Goal: Task Accomplishment & Management: Manage account settings

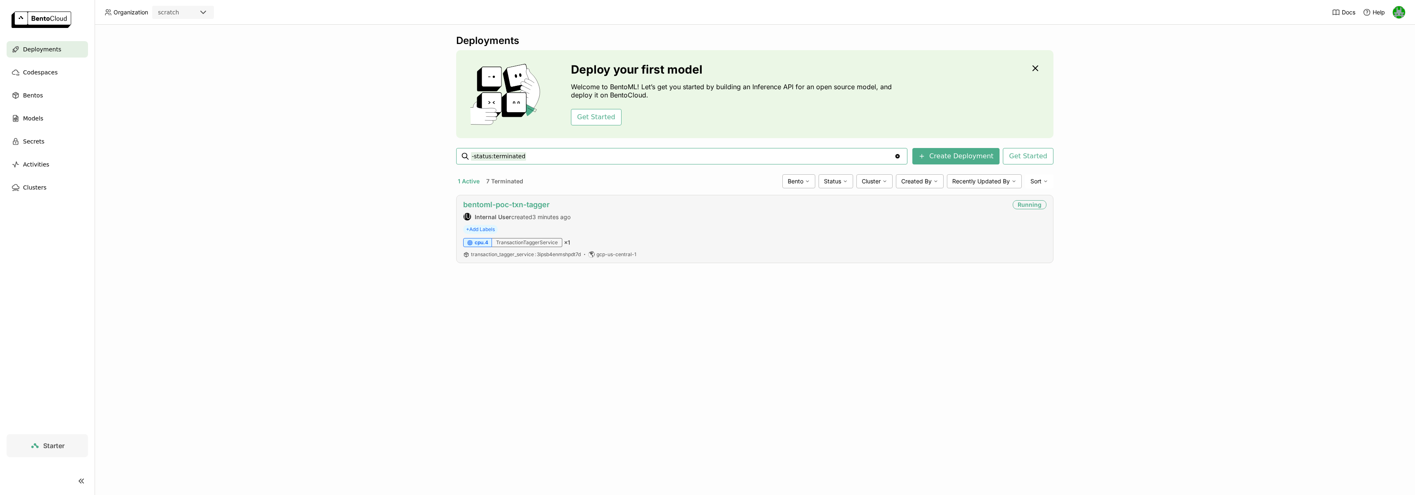
click at [509, 205] on link "bentoml-poc-txn-tagger" at bounding box center [506, 204] width 86 height 9
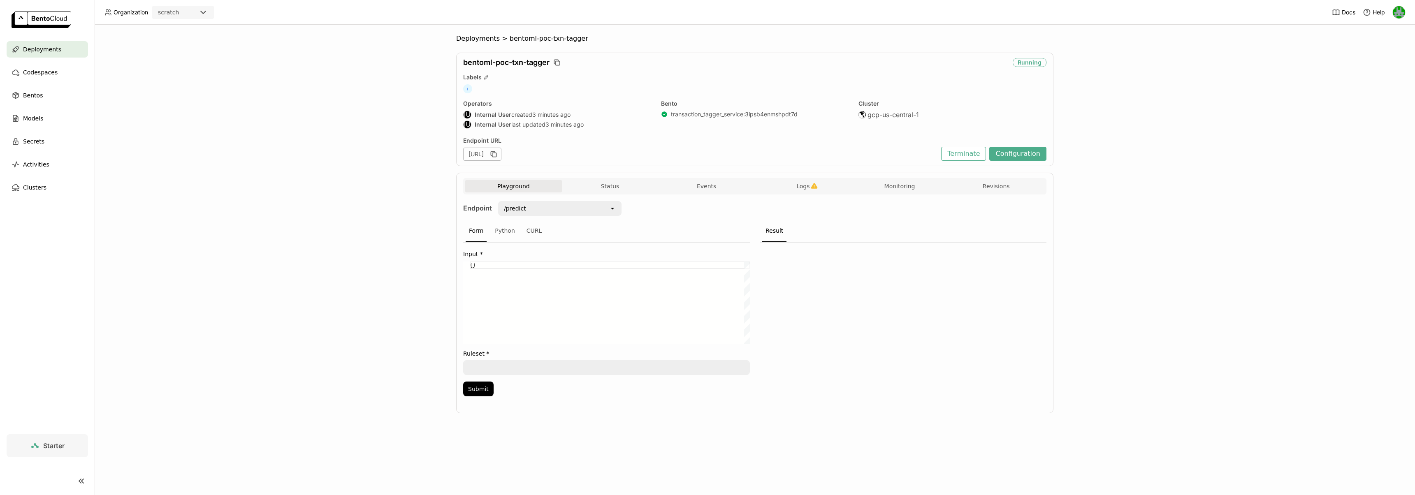
drag, startPoint x: 558, startPoint y: 154, endPoint x: 590, endPoint y: 155, distance: 31.3
click at [502, 155] on div "[URL]" at bounding box center [482, 154] width 38 height 13
click at [502, 153] on div "[URL]" at bounding box center [482, 154] width 38 height 13
drag, startPoint x: 558, startPoint y: 155, endPoint x: 662, endPoint y: 156, distance: 103.7
click at [656, 156] on div "[URL]" at bounding box center [700, 154] width 474 height 13
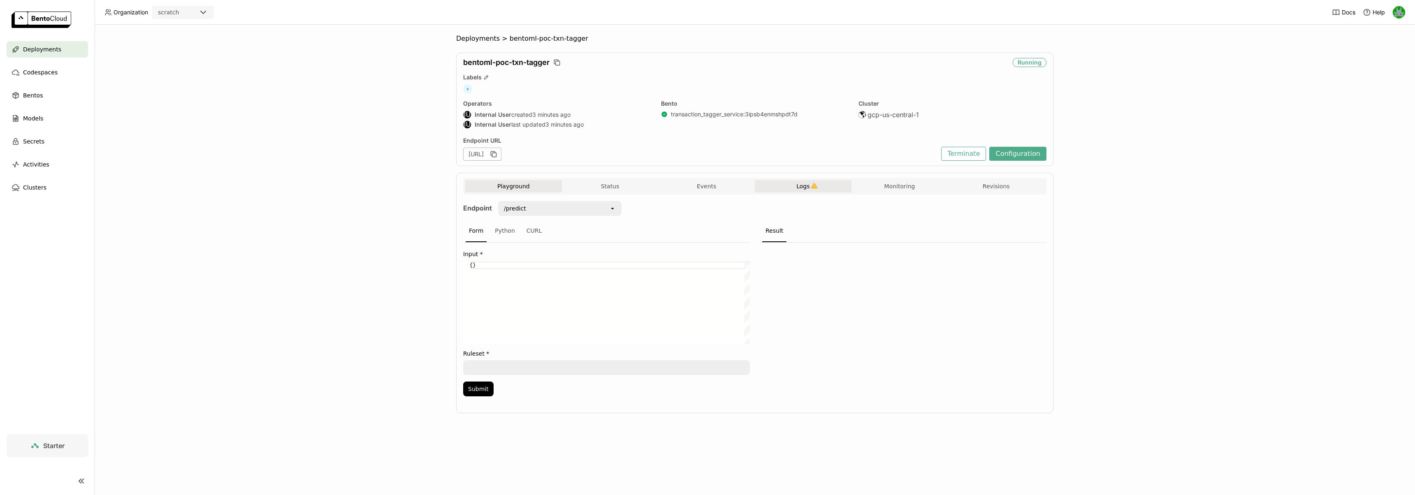
click at [799, 188] on span "Logs" at bounding box center [803, 186] width 13 height 7
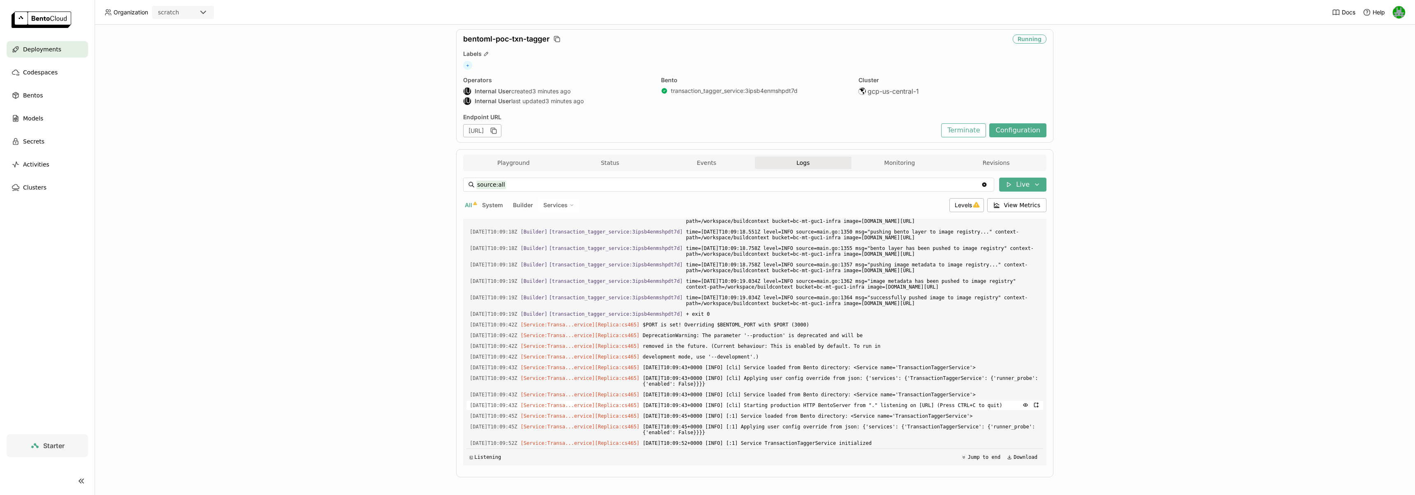
scroll to position [24, 0]
click at [685, 159] on button "Events" at bounding box center [706, 162] width 97 height 12
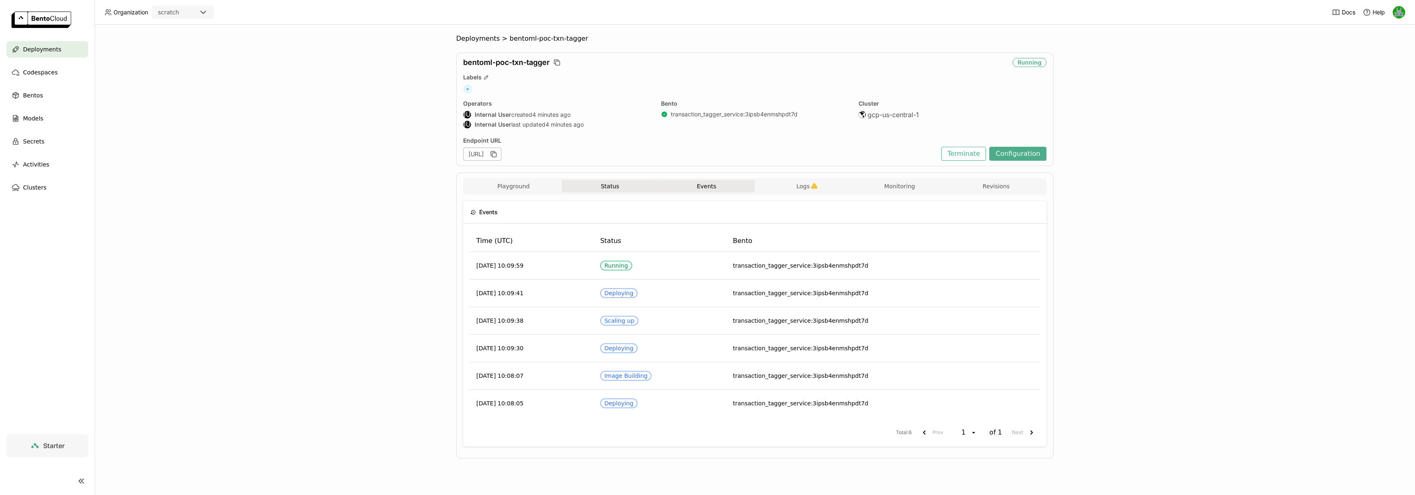
click at [610, 180] on button "Status" at bounding box center [610, 186] width 97 height 12
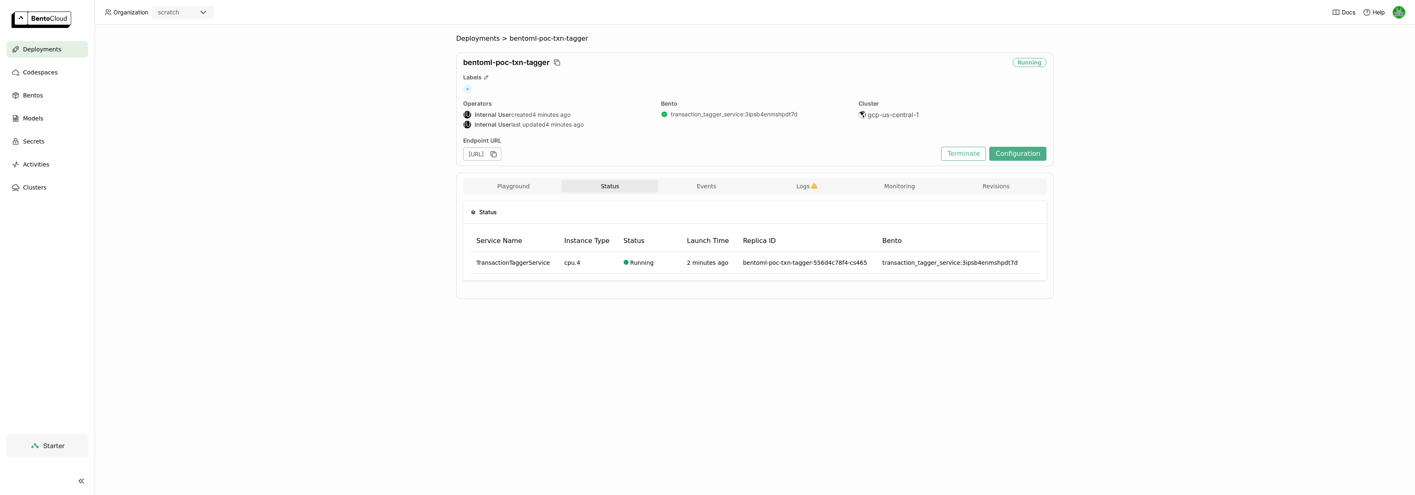
click at [532, 195] on div "Status Service Name Instance Type Status Launch Time Replica ID Bento Transacti…" at bounding box center [754, 244] width 583 height 99
click at [531, 193] on div "Playground Status Events Logs Monitoring Revisions" at bounding box center [754, 187] width 579 height 14
click at [804, 189] on span "Logs" at bounding box center [803, 186] width 13 height 7
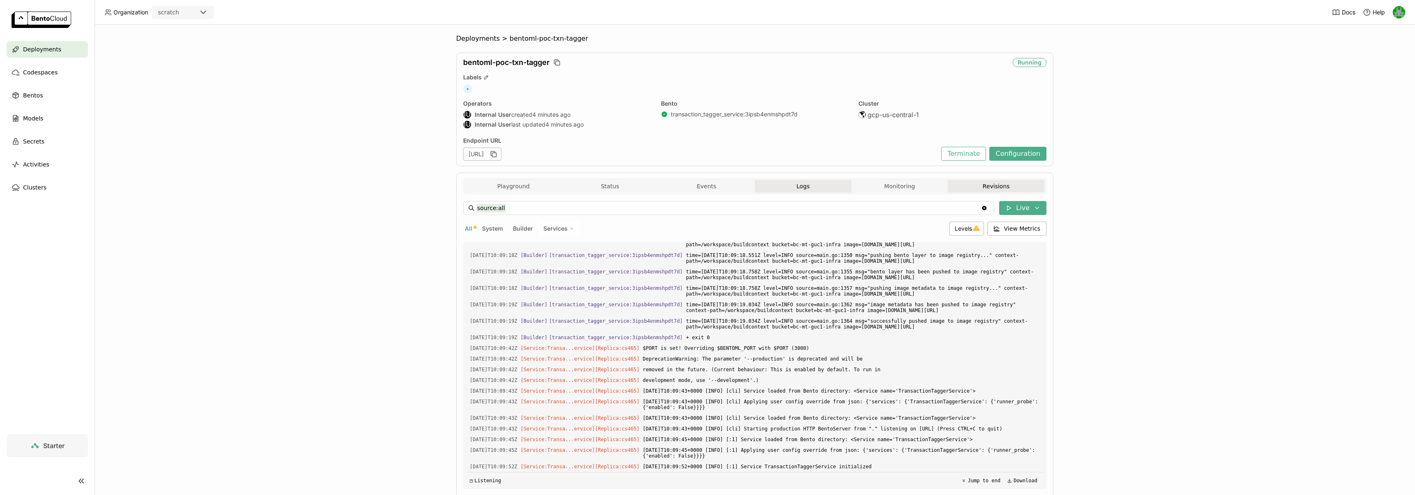
click at [1017, 185] on button "Revisions" at bounding box center [996, 186] width 97 height 12
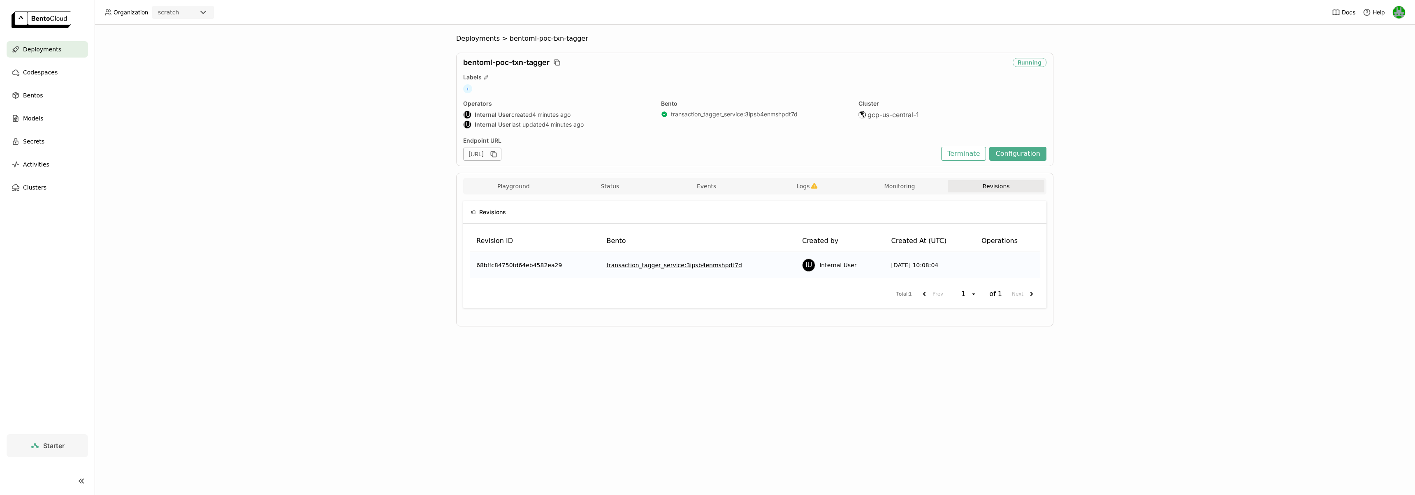
click at [502, 155] on div "[URL]" at bounding box center [482, 154] width 38 height 13
click at [515, 180] on button "Playground" at bounding box center [513, 186] width 97 height 12
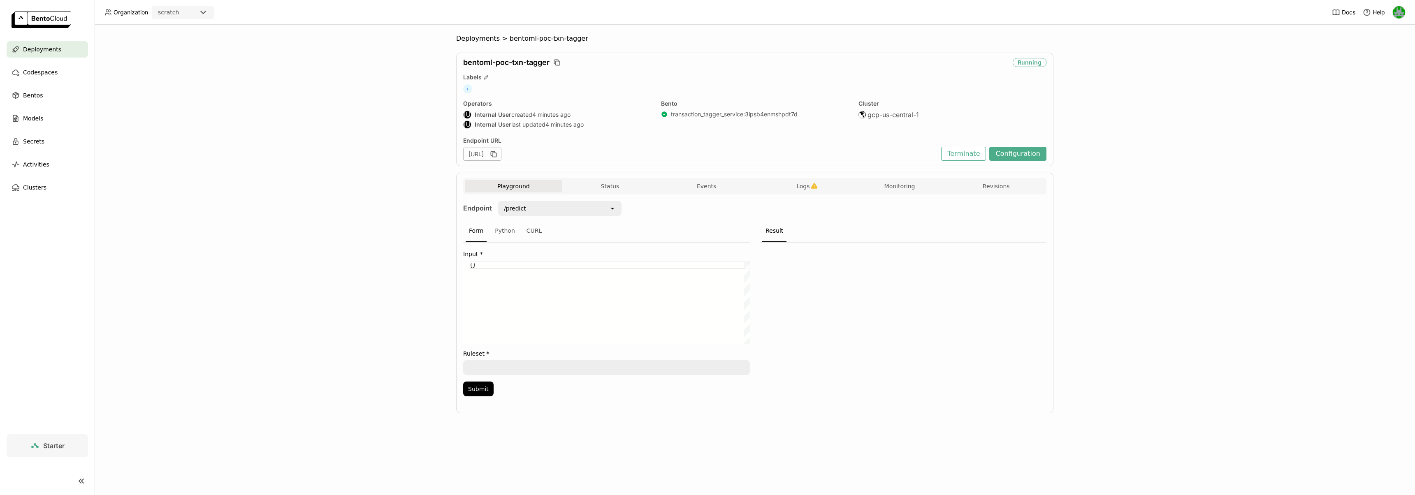
drag, startPoint x: 558, startPoint y: 154, endPoint x: 584, endPoint y: 155, distance: 26.3
click at [502, 155] on div "[URL]" at bounding box center [482, 154] width 38 height 13
click at [381, 164] on div "Deployments > bentoml-poc-txn-tagger bentoml-poc-txn-tagger Running Labels + Op…" at bounding box center [755, 260] width 1321 height 471
drag, startPoint x: 557, startPoint y: 156, endPoint x: 582, endPoint y: 156, distance: 25.1
click at [502, 156] on div "[URL]" at bounding box center [482, 154] width 38 height 13
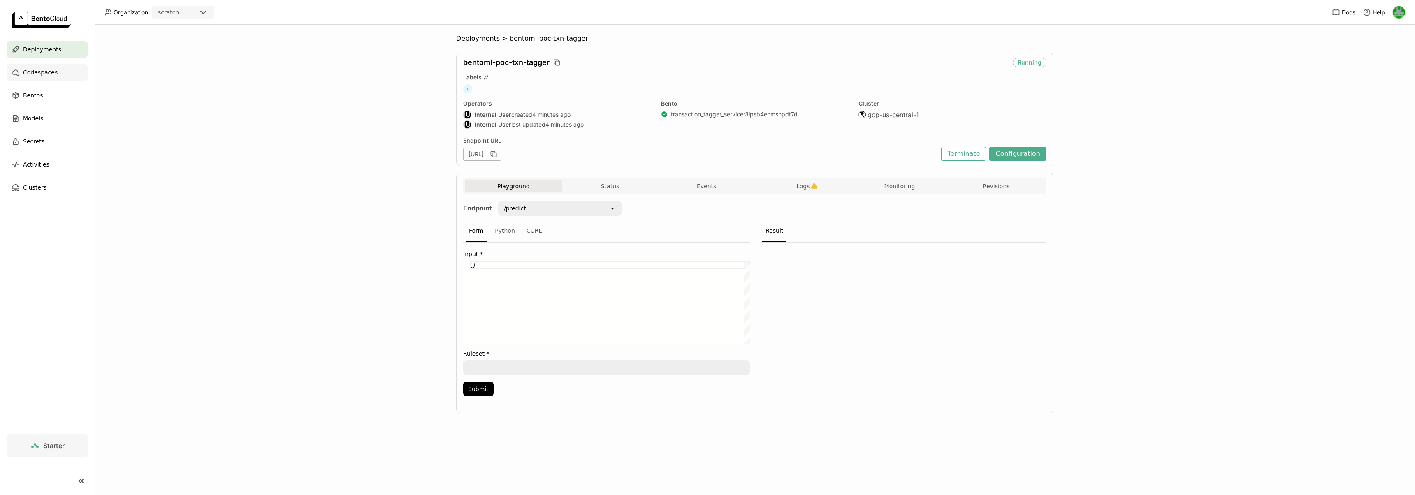
click at [38, 75] on span "Codespaces" at bounding box center [40, 72] width 35 height 10
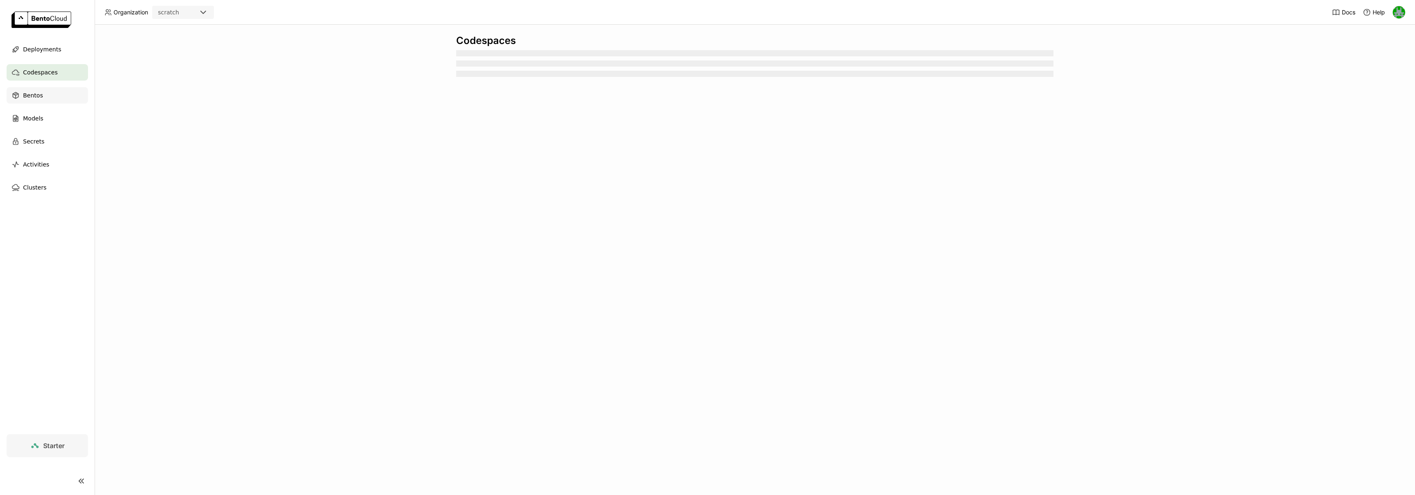
click at [34, 93] on span "Bentos" at bounding box center [33, 96] width 20 height 10
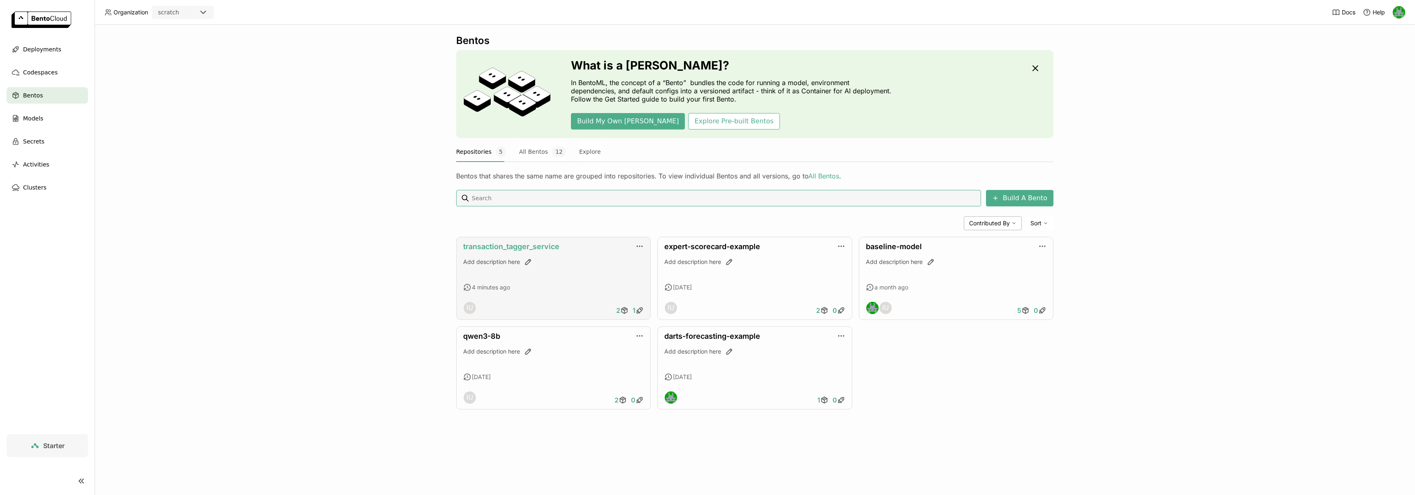
click at [521, 245] on link "transaction_tagger_service" at bounding box center [511, 246] width 96 height 9
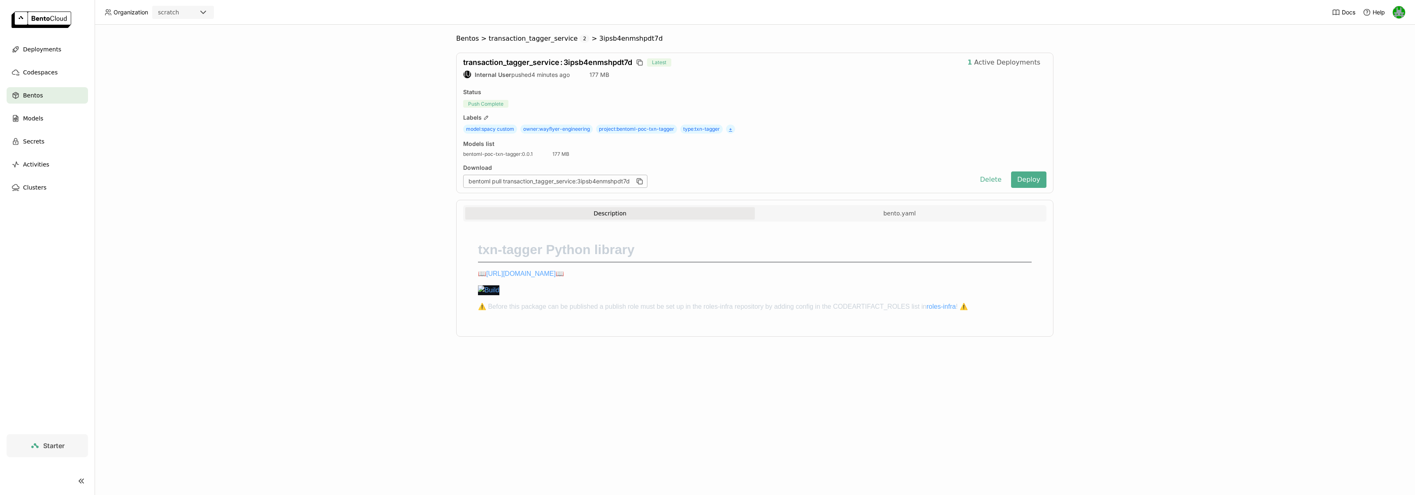
click at [728, 130] on span "+" at bounding box center [730, 129] width 9 height 9
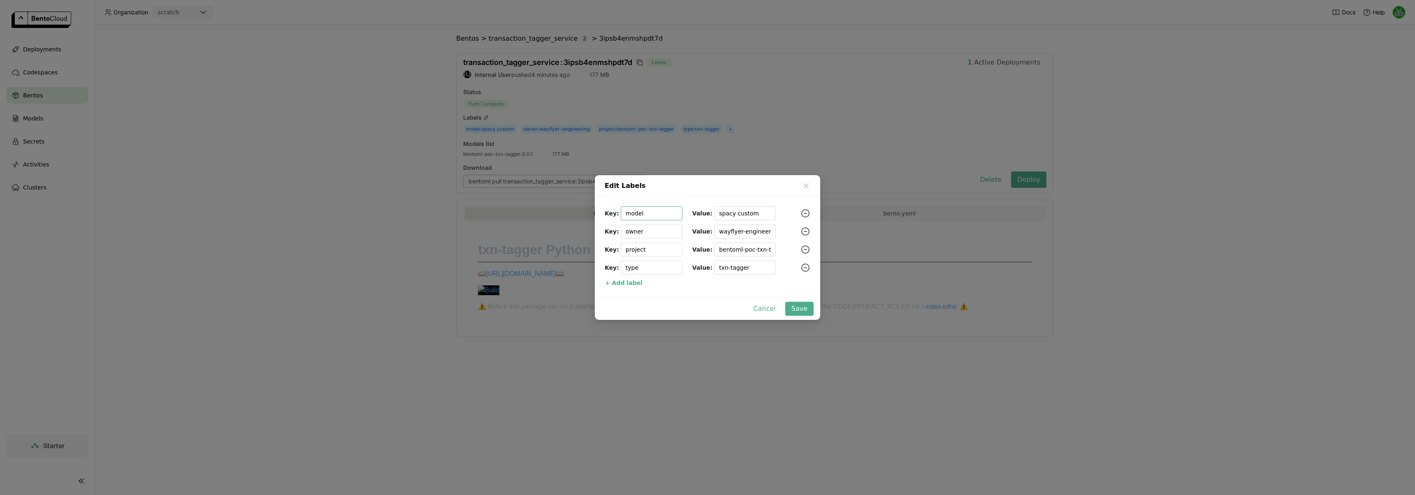
click at [767, 116] on div "Edit Labels Key: model Value: spacy custom Key: owner Value: wayflyer-engineeri…" at bounding box center [707, 247] width 1415 height 495
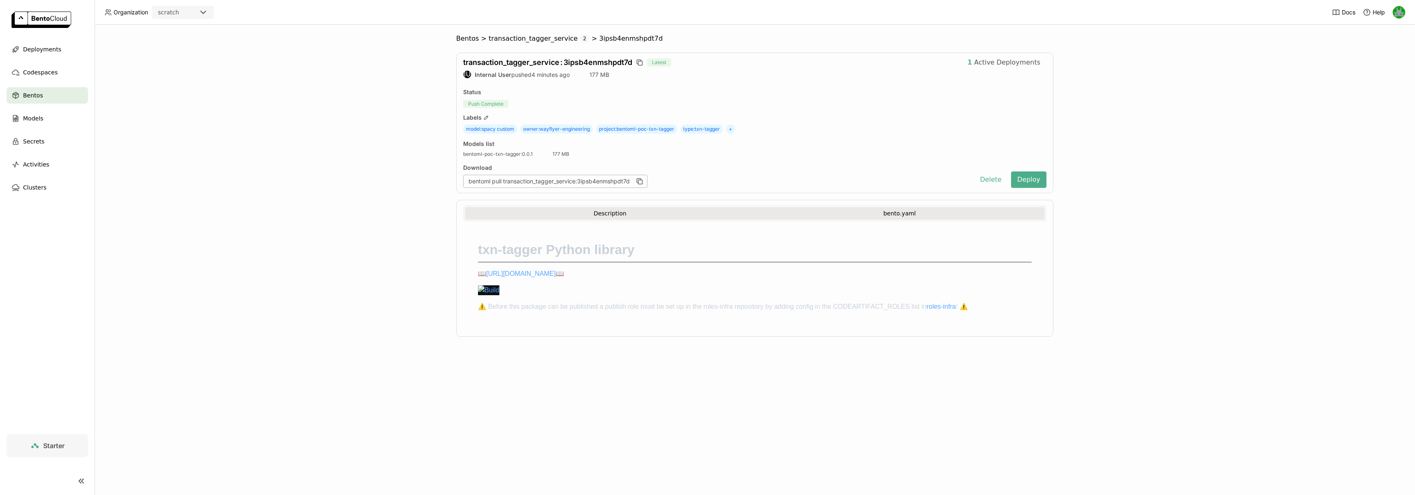
click at [842, 215] on button "bento.yaml" at bounding box center [900, 213] width 290 height 12
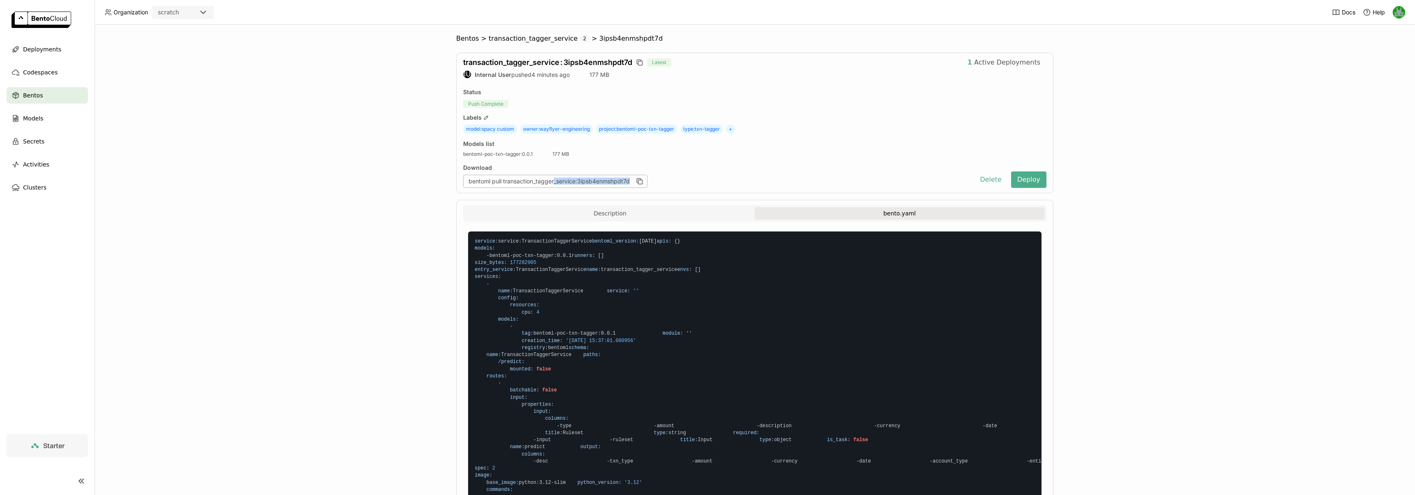
drag, startPoint x: 554, startPoint y: 182, endPoint x: 634, endPoint y: 181, distance: 80.6
click at [634, 181] on div "bentoml pull transaction_tagger_service:3ipsb4enmshpdt7d" at bounding box center [555, 181] width 184 height 13
click at [43, 97] on div "Bentos" at bounding box center [47, 95] width 81 height 16
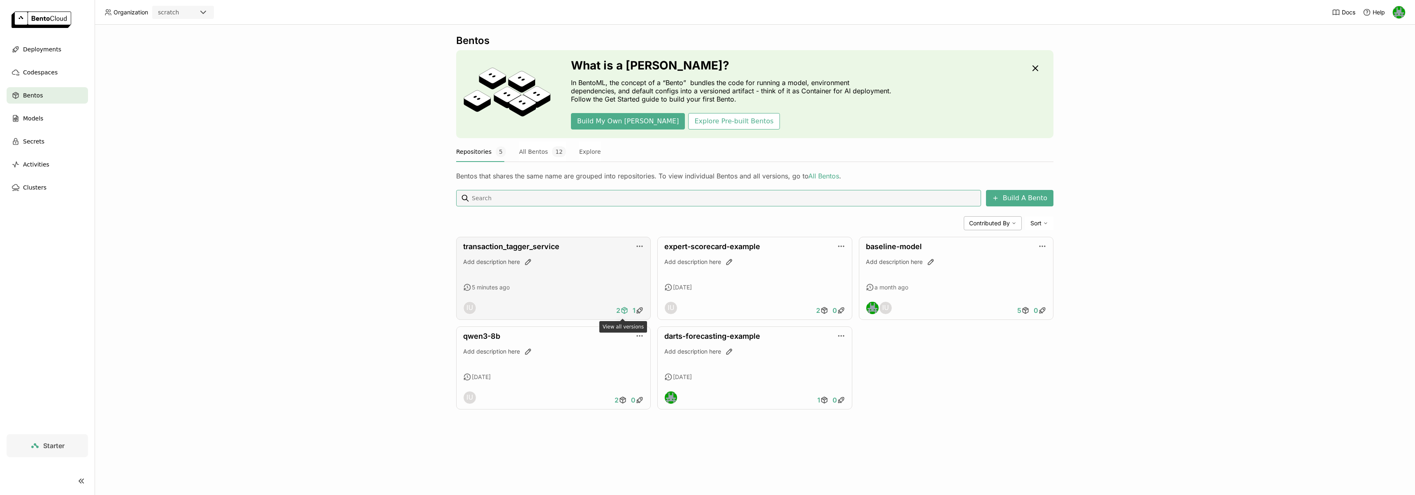
click at [624, 312] on icon at bounding box center [624, 311] width 8 height 8
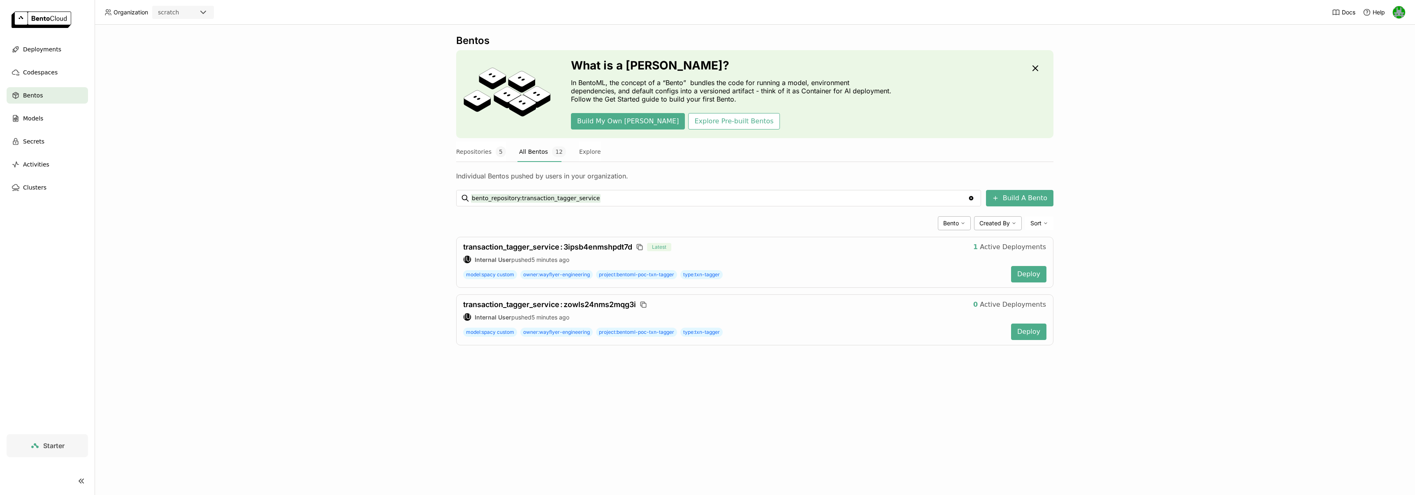
click at [53, 39] on link at bounding box center [47, 20] width 95 height 41
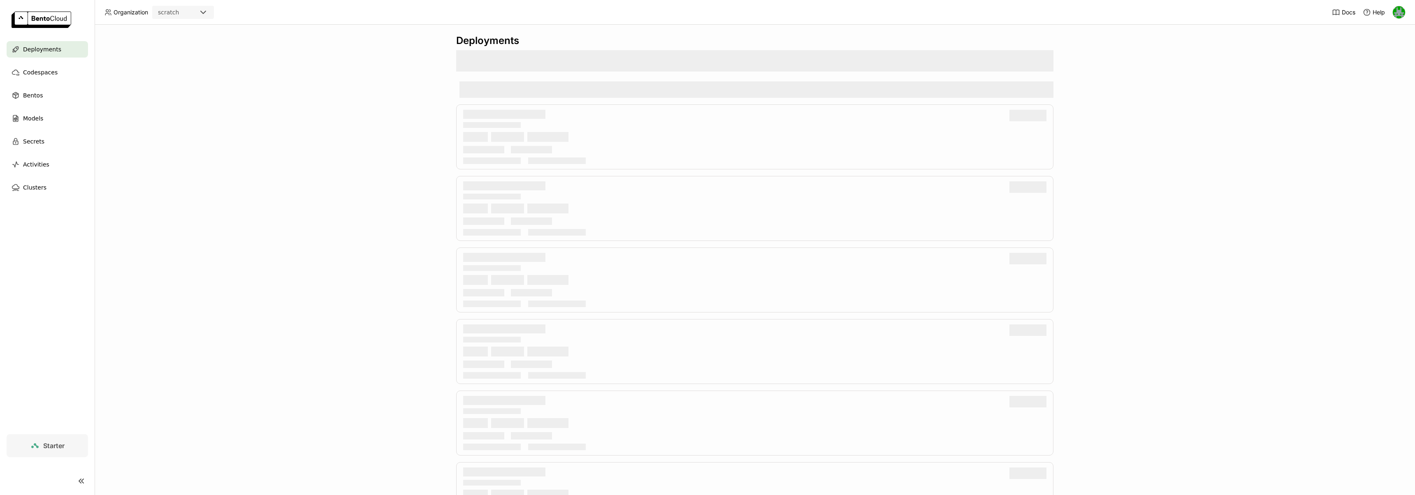
click at [47, 44] on span "Deployments" at bounding box center [42, 49] width 38 height 10
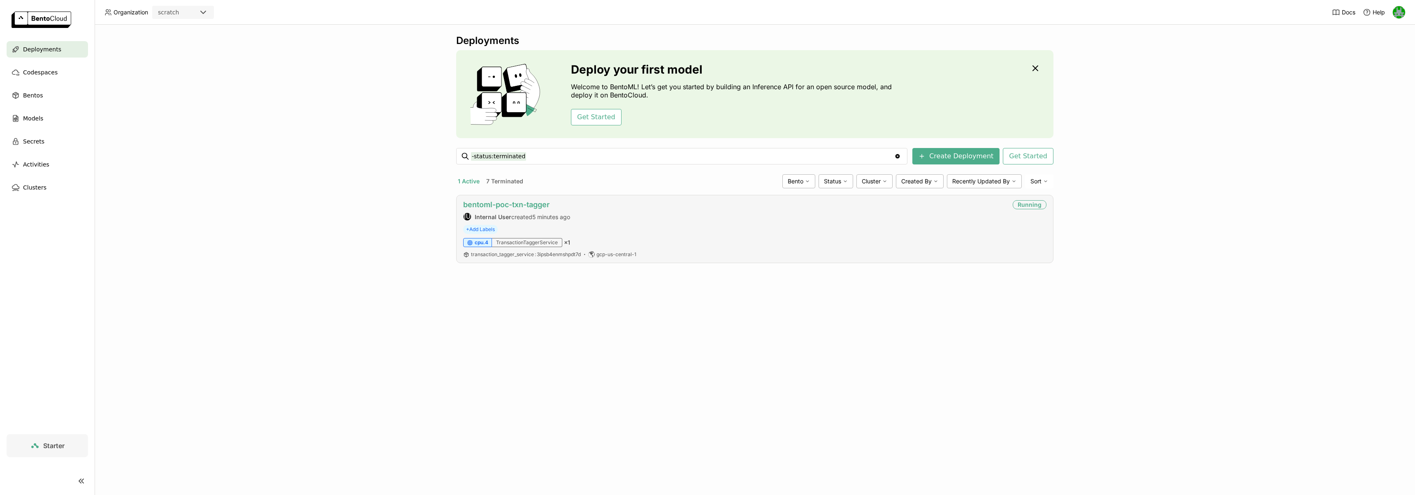
click at [500, 205] on link "bentoml-poc-txn-tagger" at bounding box center [506, 204] width 86 height 9
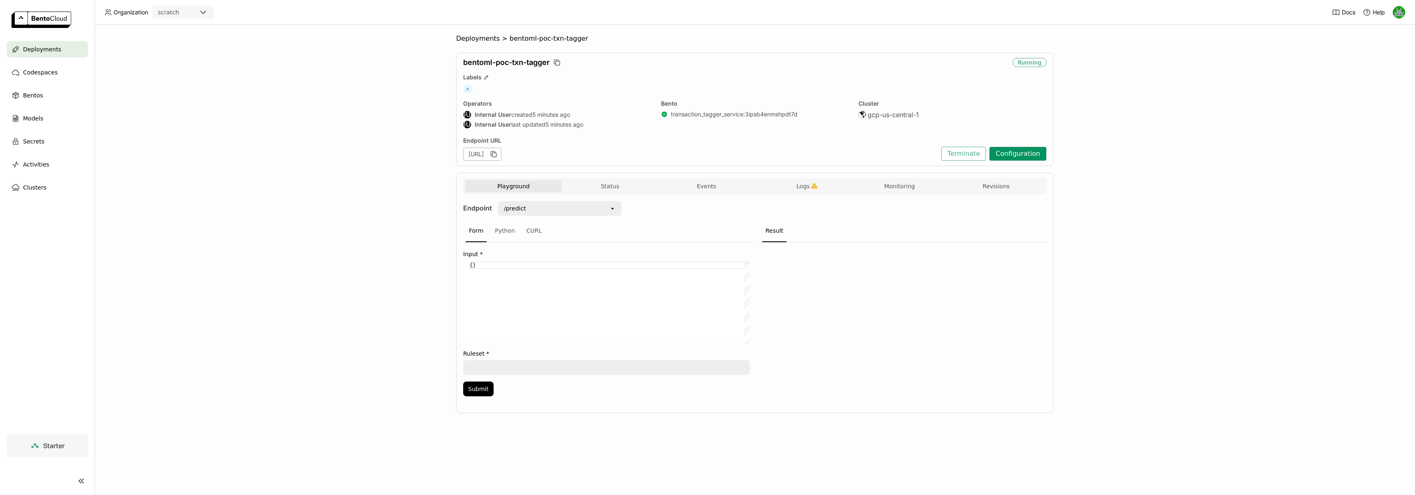
click at [1019, 156] on button "Configuration" at bounding box center [1018, 154] width 57 height 14
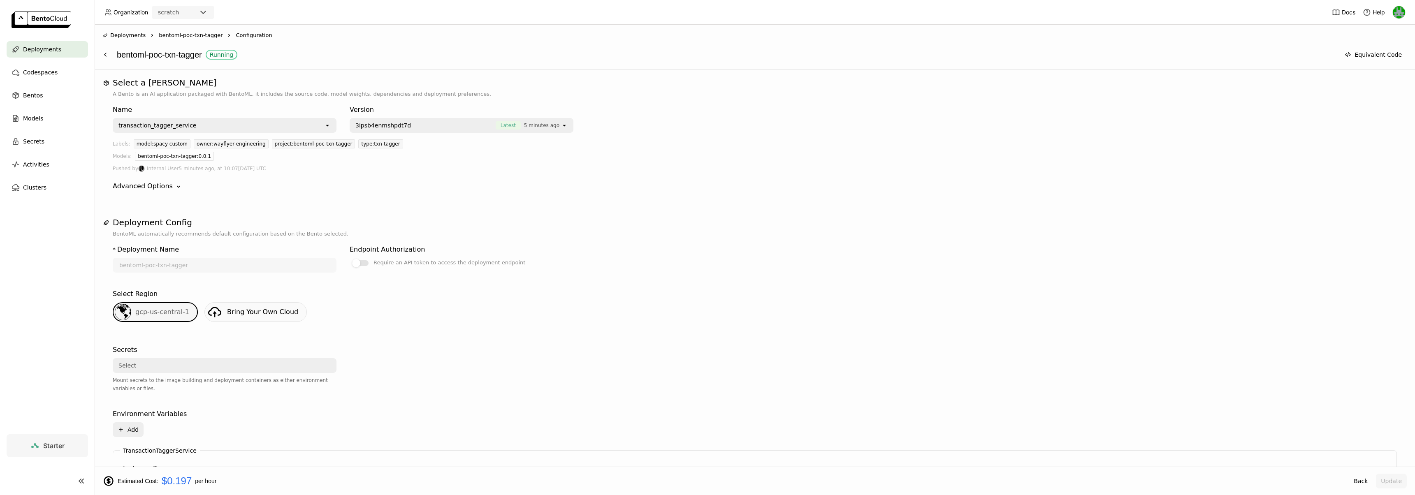
click at [418, 128] on span "3ipsb4enmshpdt7d" at bounding box center [423, 125] width 136 height 8
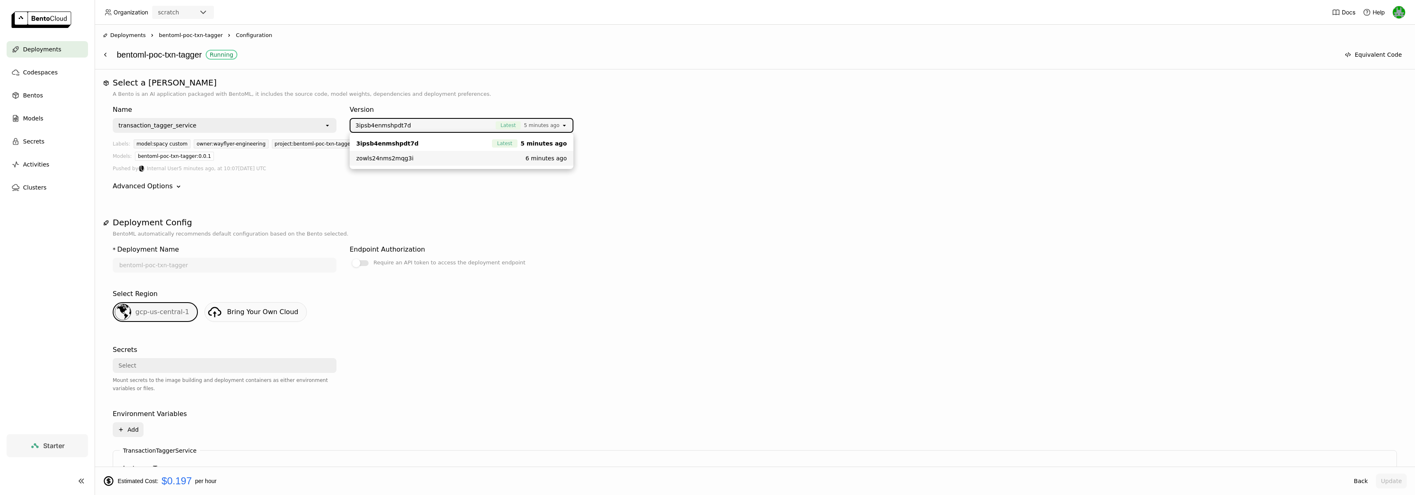
click at [331, 189] on div "Advanced Options Down" at bounding box center [755, 186] width 1285 height 10
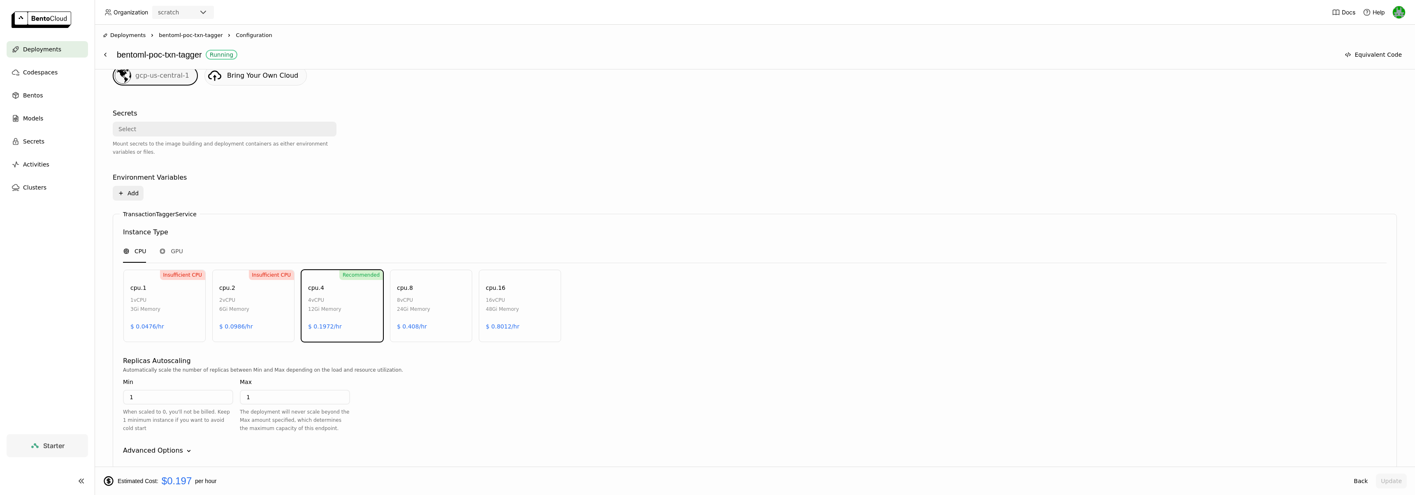
scroll to position [318, 0]
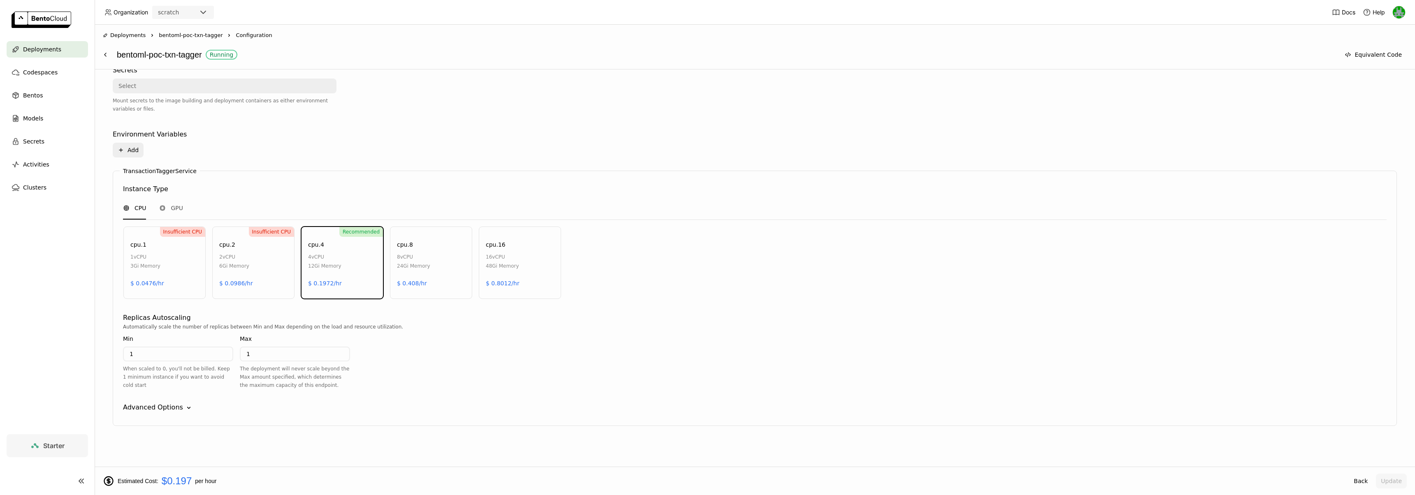
click at [185, 410] on icon "Down" at bounding box center [189, 408] width 8 height 8
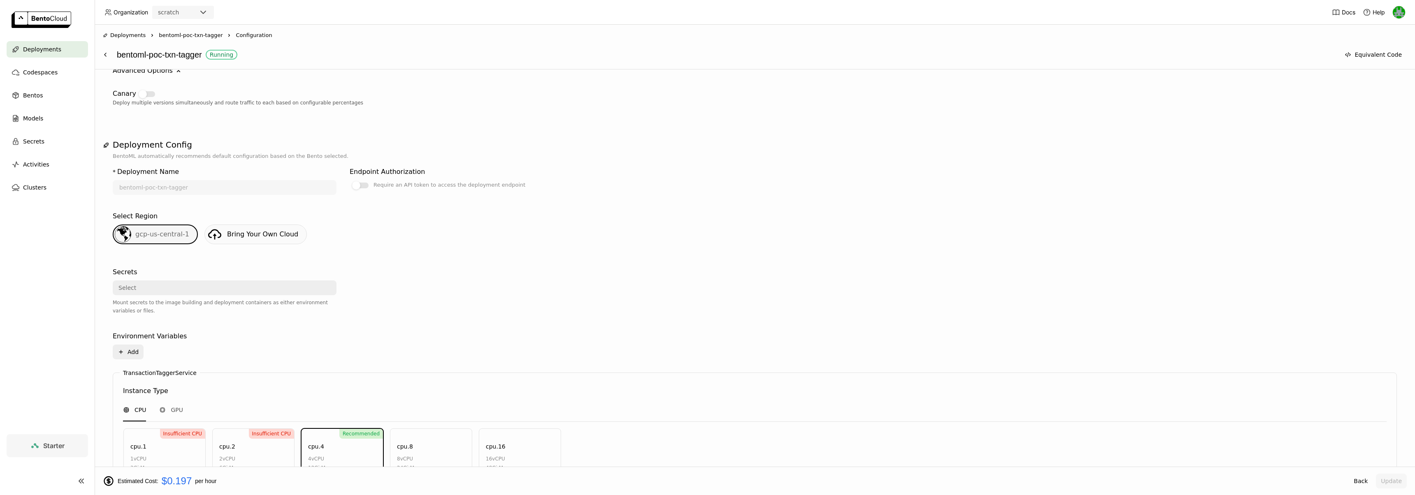
scroll to position [0, 0]
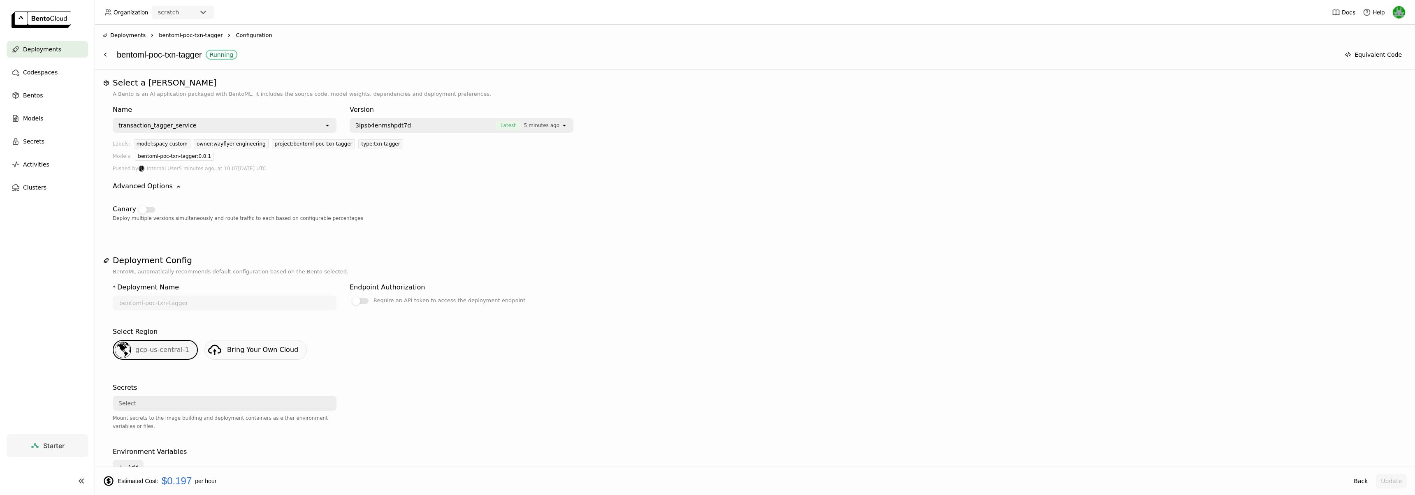
click at [282, 58] on div "bentoml-poc-txn-tagger Running" at bounding box center [726, 55] width 1219 height 16
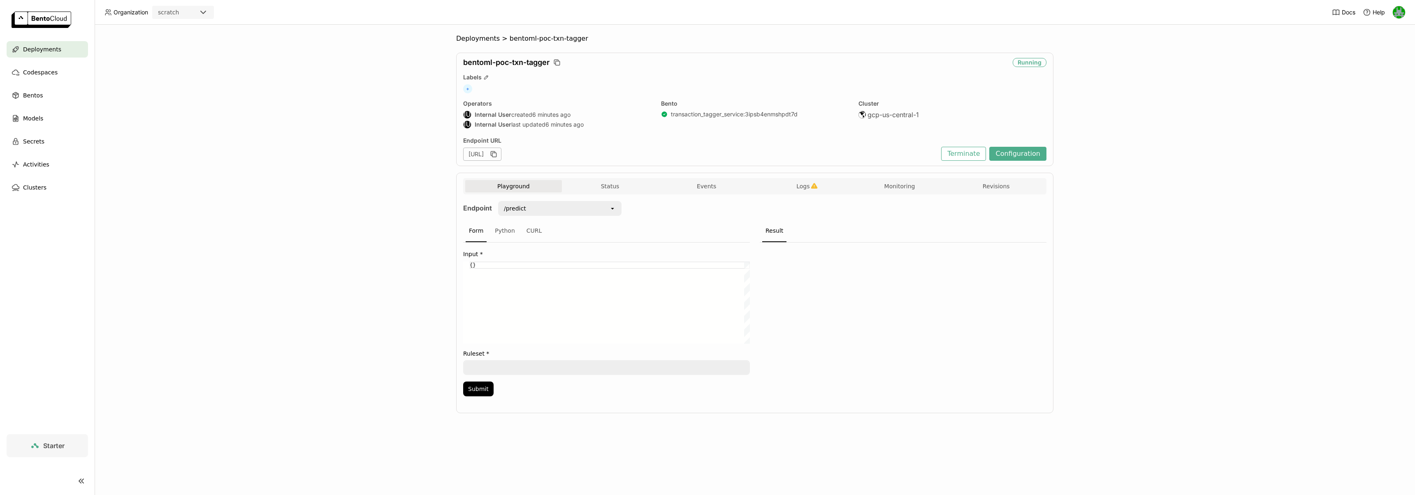
click at [431, 160] on div "Deployments > bentoml-poc-txn-tagger bentoml-poc-txn-tagger Running Labels + Op…" at bounding box center [755, 260] width 1321 height 471
click at [30, 77] on span "Codespaces" at bounding box center [40, 72] width 35 height 10
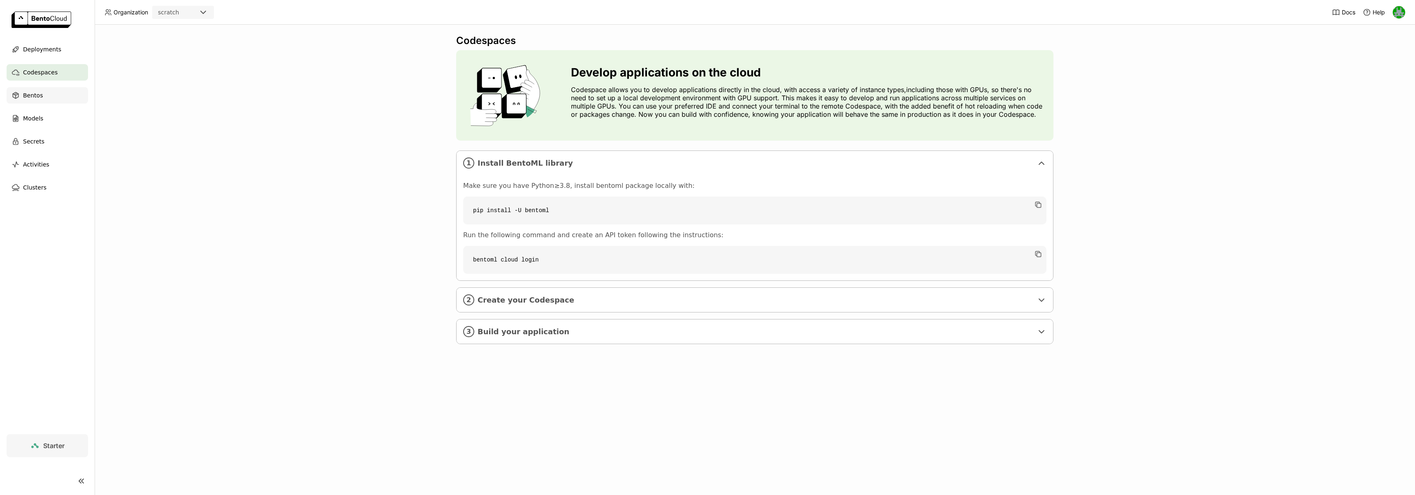
click at [30, 95] on span "Bentos" at bounding box center [33, 96] width 20 height 10
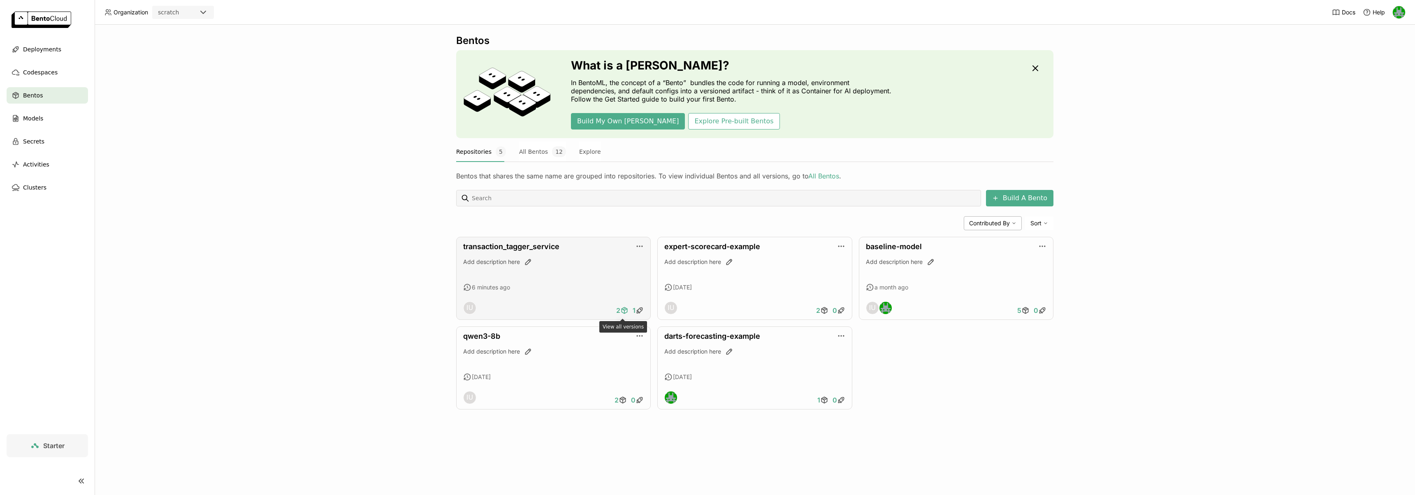
click at [623, 311] on icon at bounding box center [624, 311] width 8 height 8
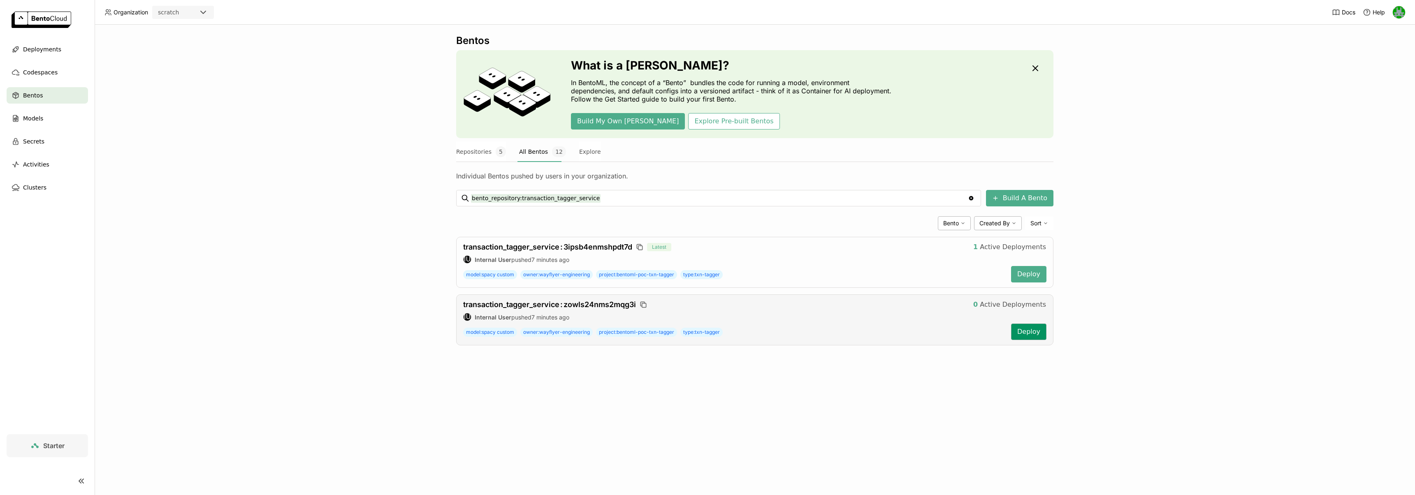
click at [1025, 335] on button "Deploy" at bounding box center [1028, 332] width 35 height 16
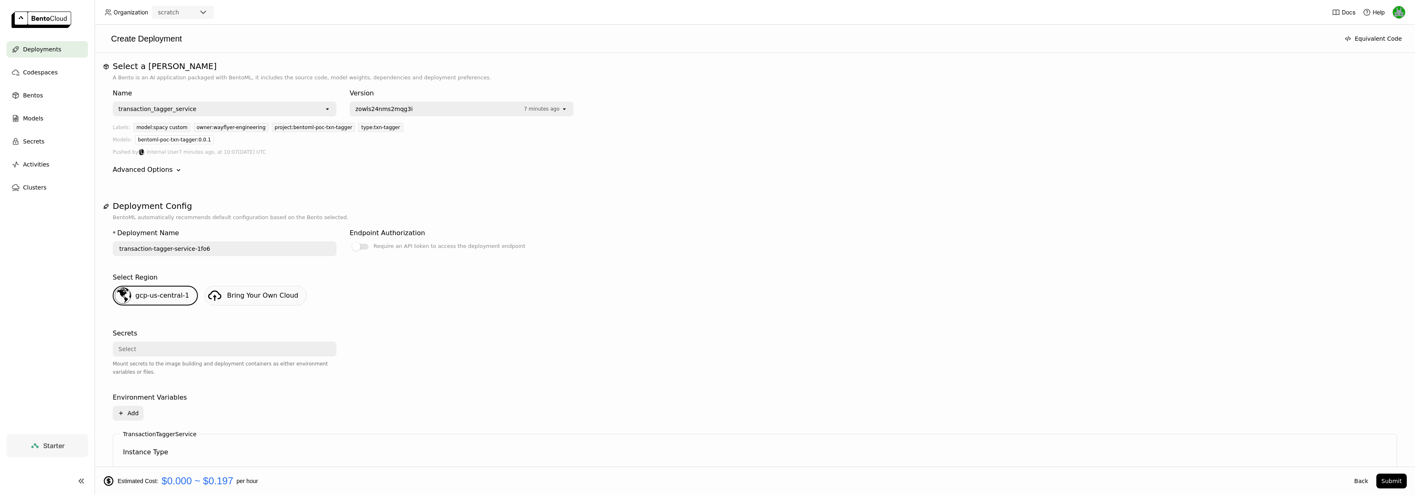
click at [45, 49] on span "Deployments" at bounding box center [42, 49] width 38 height 10
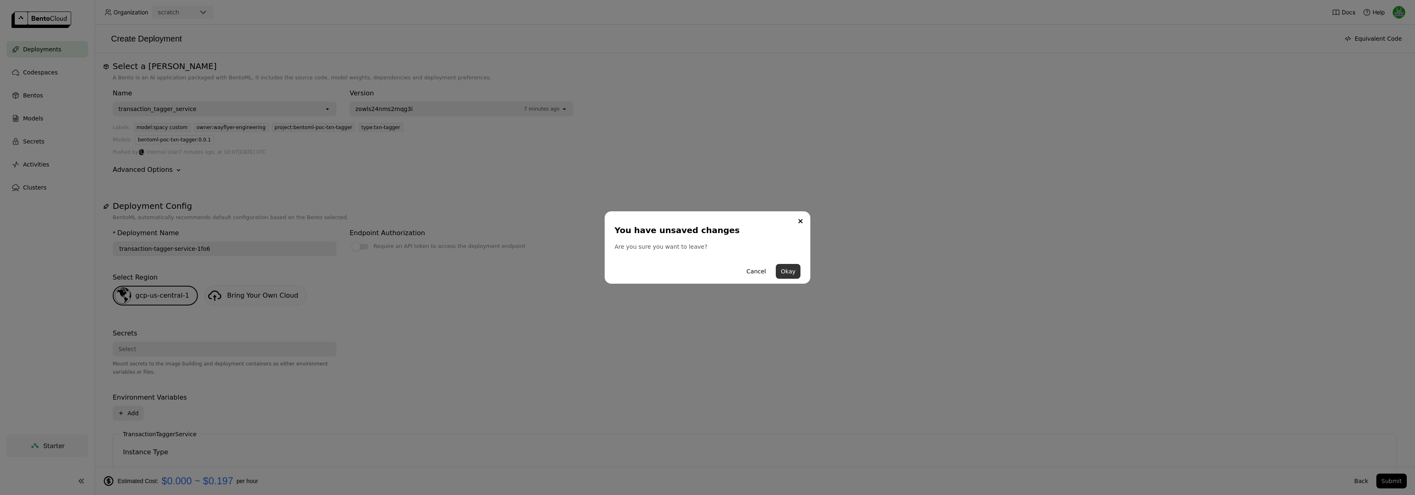
click at [783, 272] on button "Okay" at bounding box center [788, 271] width 25 height 15
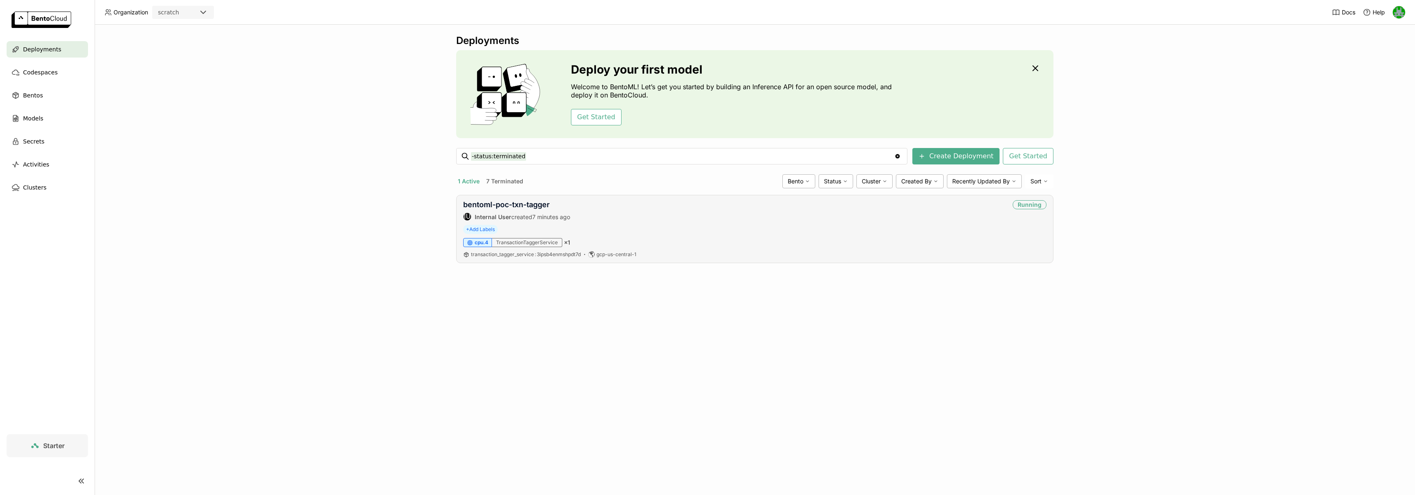
click at [868, 229] on div "+ Add Labels" at bounding box center [754, 229] width 583 height 9
click at [540, 206] on link "bentoml-poc-txn-tagger" at bounding box center [506, 204] width 86 height 9
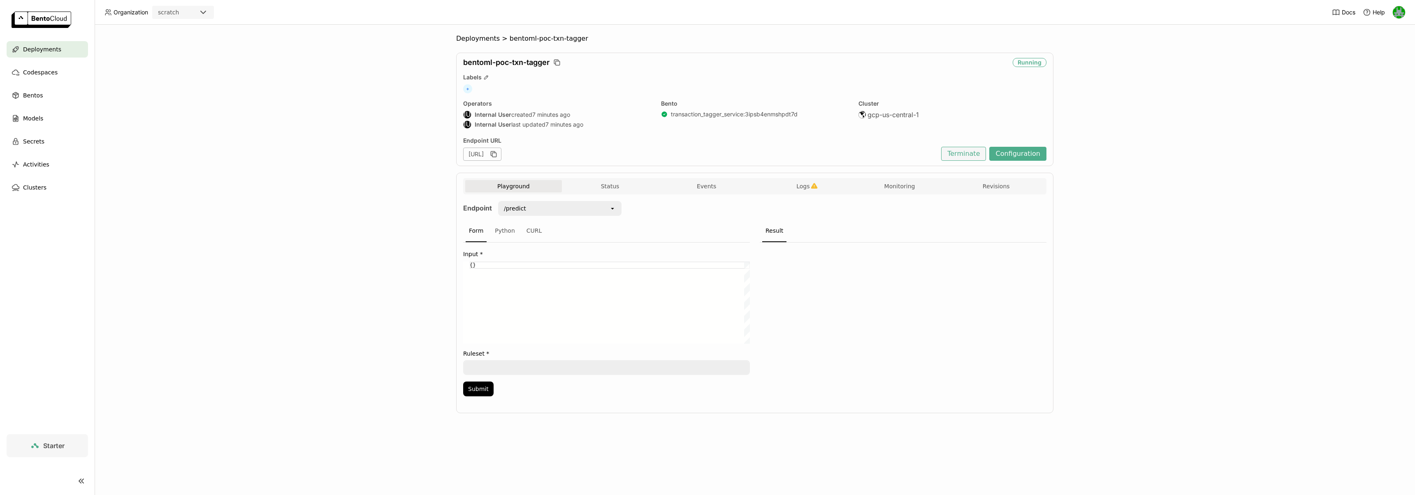
click at [963, 149] on button "Terminate" at bounding box center [963, 154] width 45 height 14
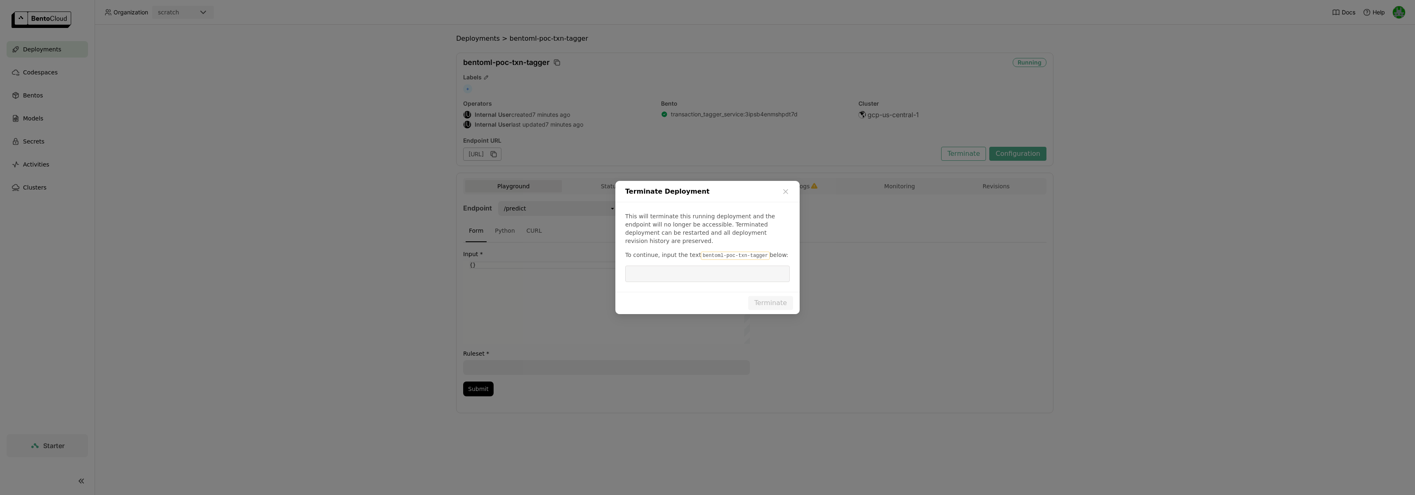
click at [732, 252] on code "bentoml-poc-txn-tagger" at bounding box center [735, 256] width 68 height 8
click at [763, 252] on code "bentoml-poc-txn-tagger" at bounding box center [735, 256] width 68 height 8
drag, startPoint x: 762, startPoint y: 252, endPoint x: 699, endPoint y: 251, distance: 63.8
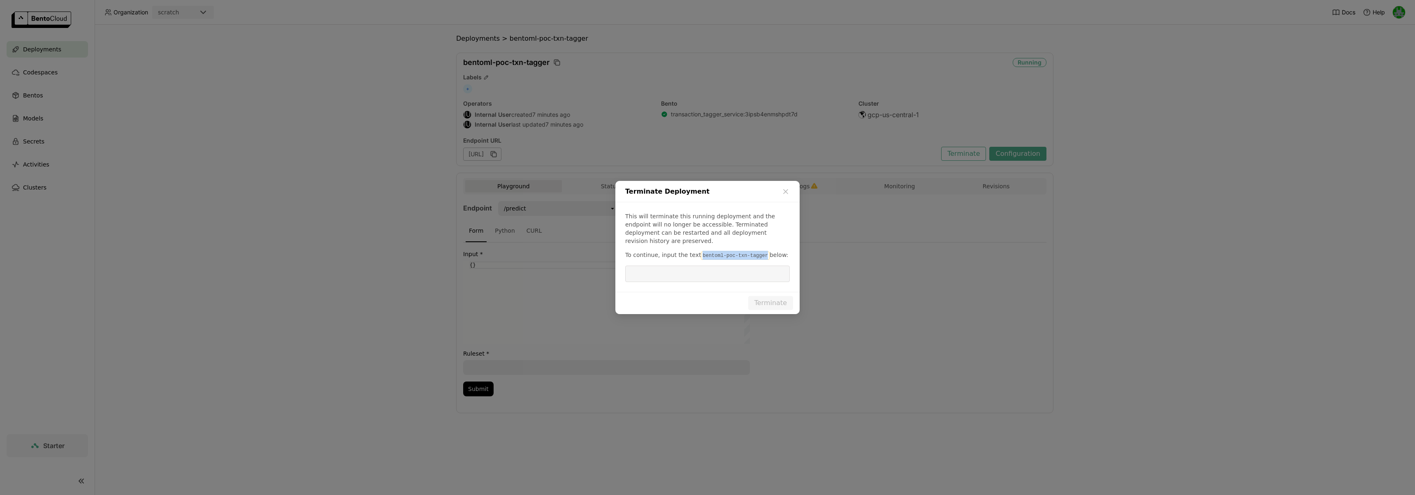
click at [701, 252] on code "bentoml-poc-txn-tagger" at bounding box center [735, 256] width 68 height 8
copy code "bentoml-poc-txn-tagger"
click at [698, 267] on input "dialog" at bounding box center [707, 274] width 155 height 16
paste input "bentoml-poc-txn-tagger"
type input "bentoml-poc-txn-tagger"
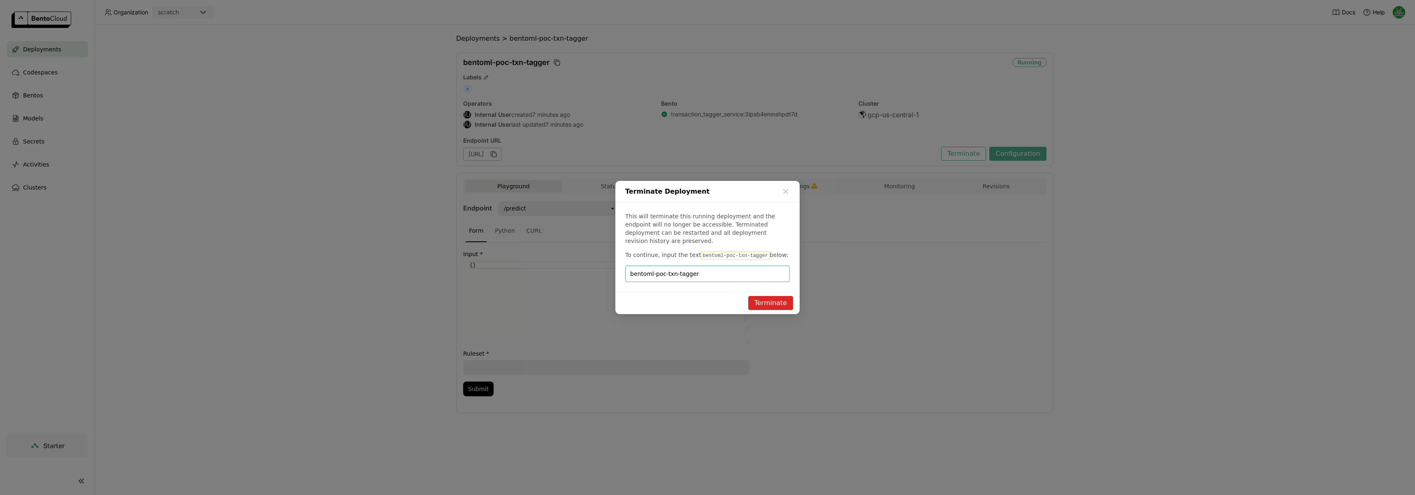
click at [764, 296] on button "Terminate" at bounding box center [770, 303] width 45 height 14
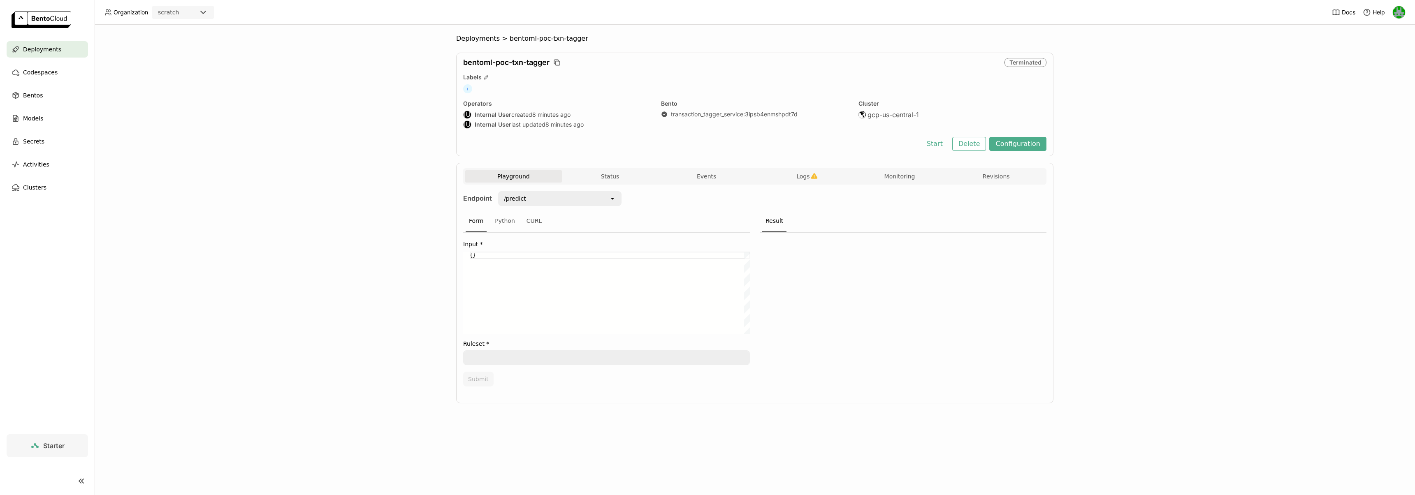
click at [44, 50] on span "Deployments" at bounding box center [42, 49] width 38 height 10
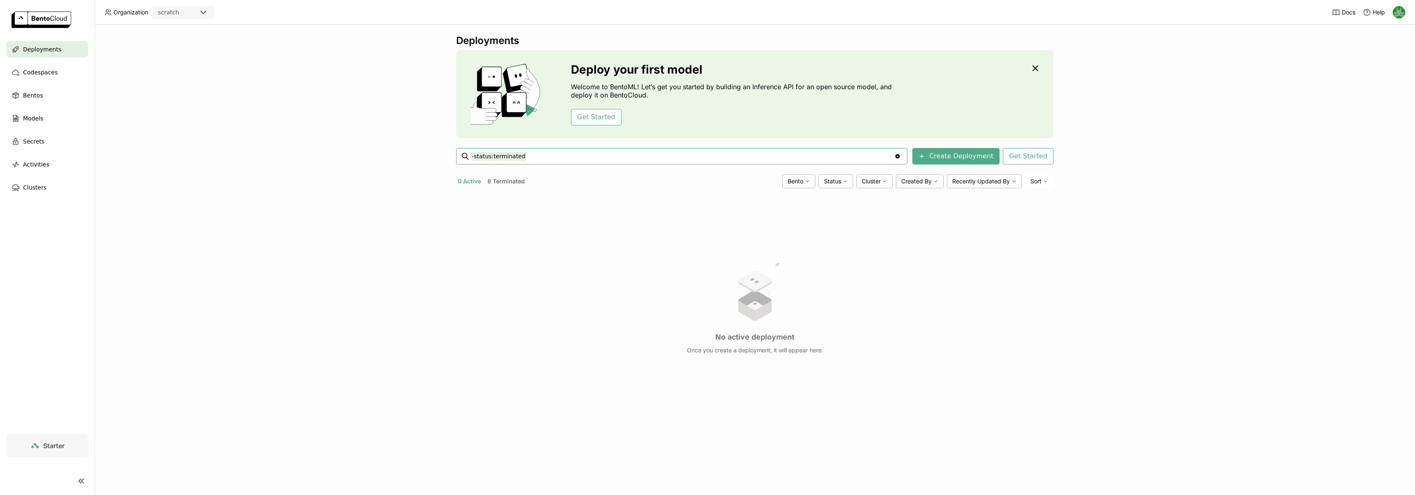
click at [511, 180] on button "8 Terminated" at bounding box center [506, 181] width 41 height 11
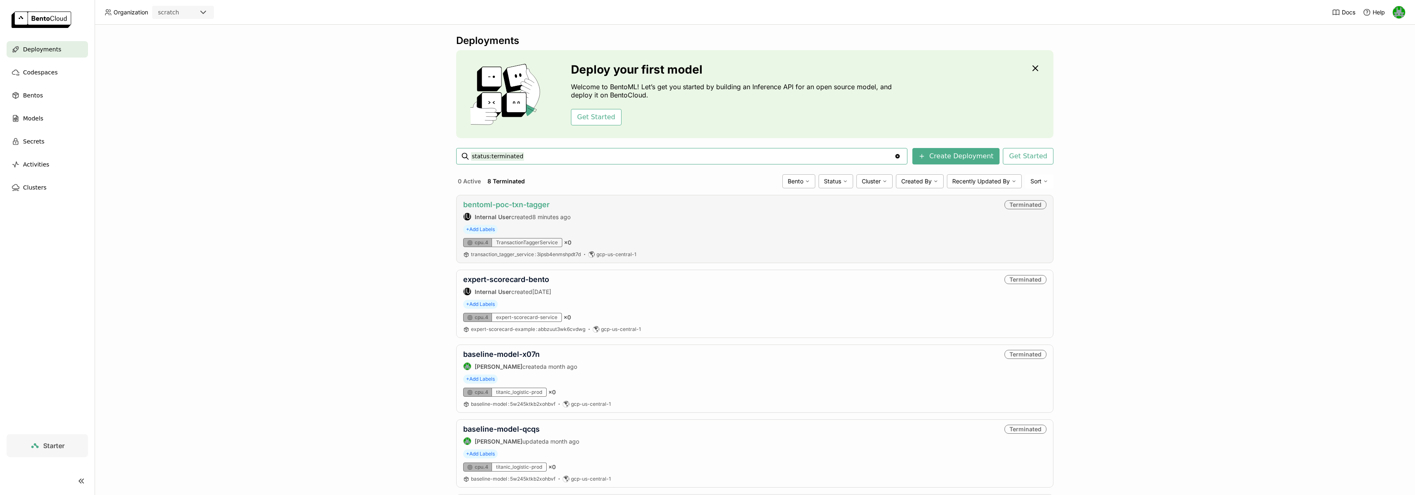
click at [514, 206] on link "bentoml-poc-txn-tagger" at bounding box center [506, 204] width 86 height 9
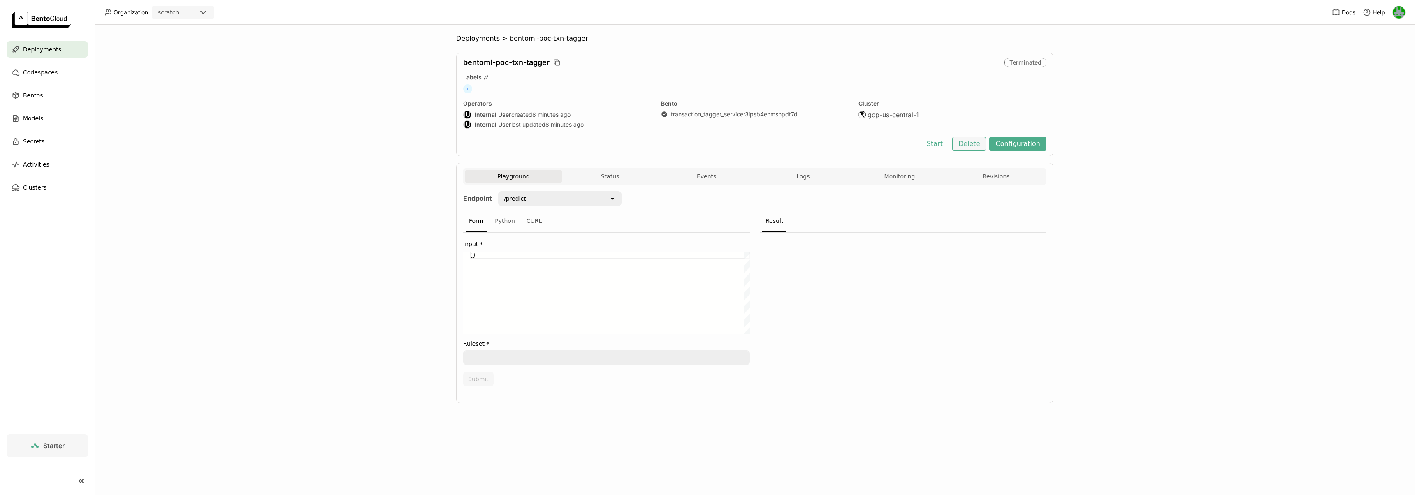
click at [964, 143] on button "Delete" at bounding box center [970, 144] width 34 height 14
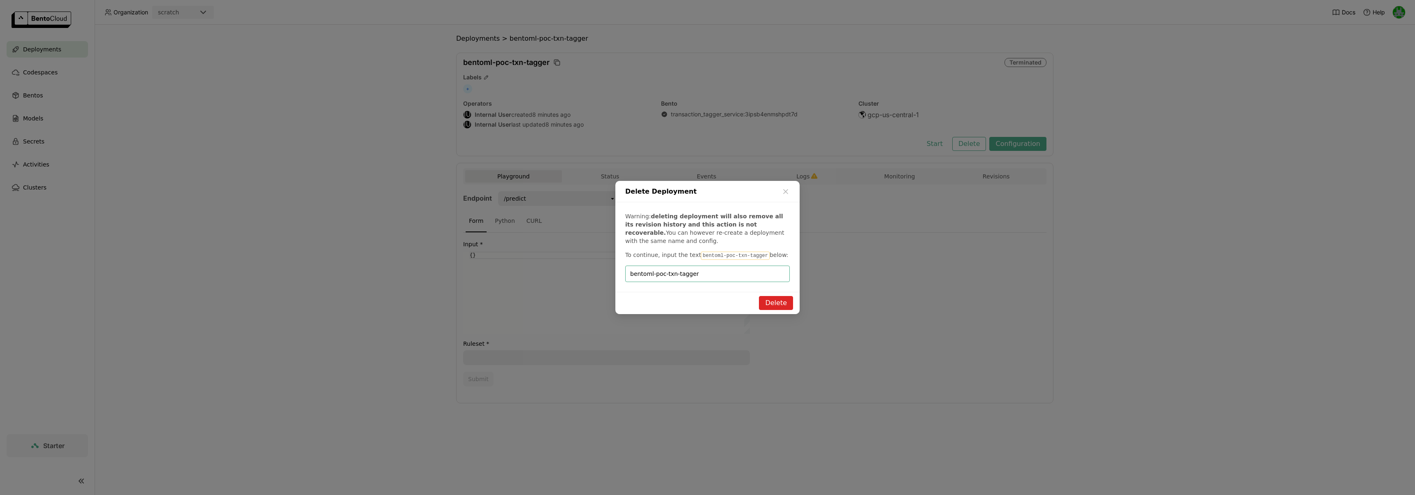
type input "bentoml-poc-txn-tagger"
click at [775, 299] on button "Delete" at bounding box center [776, 303] width 34 height 14
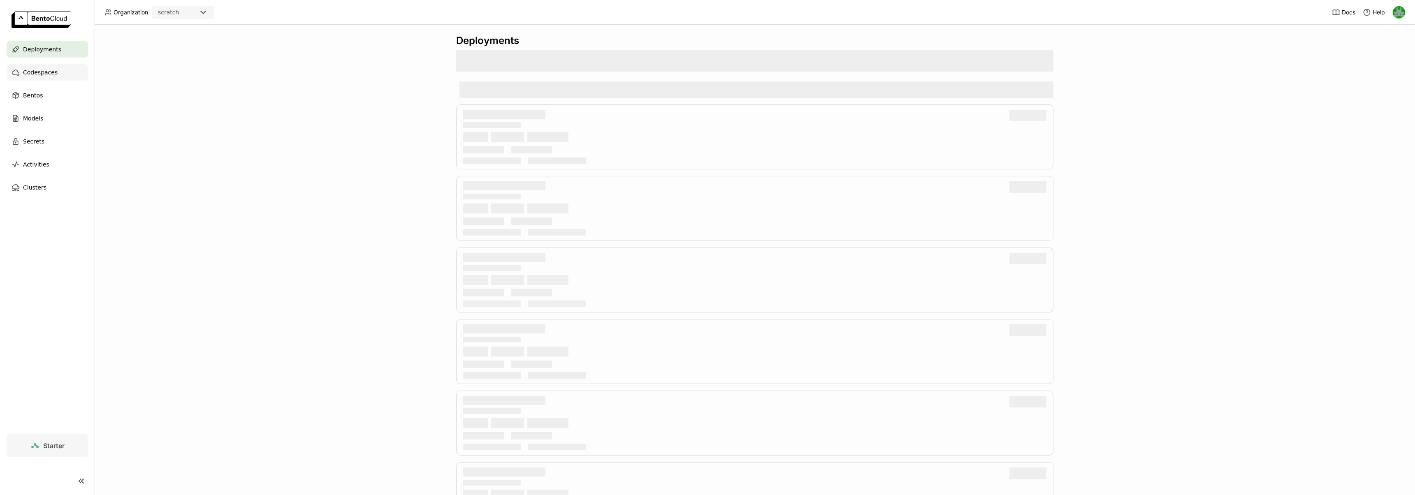
click at [48, 70] on span "Codespaces" at bounding box center [40, 72] width 35 height 10
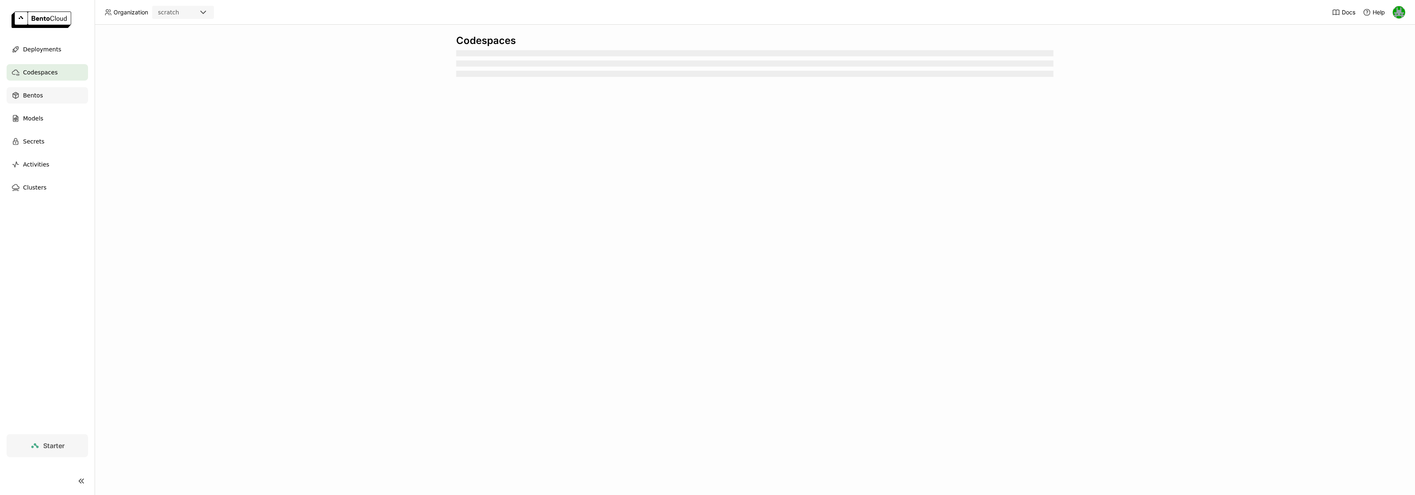
click at [31, 97] on span "Bentos" at bounding box center [33, 96] width 20 height 10
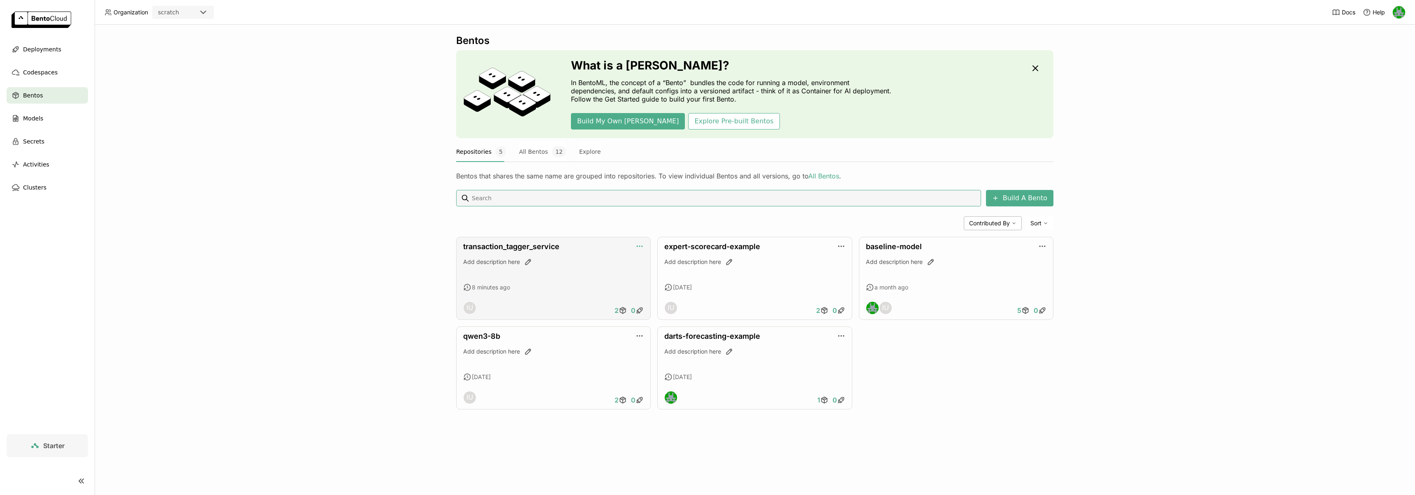
click at [638, 245] on icon "button" at bounding box center [640, 246] width 8 height 8
click at [565, 253] on div "transaction_tagger_service Add description here 8 minutes ago IU 2 0" at bounding box center [553, 278] width 195 height 83
click at [525, 248] on link "transaction_tagger_service" at bounding box center [511, 246] width 96 height 9
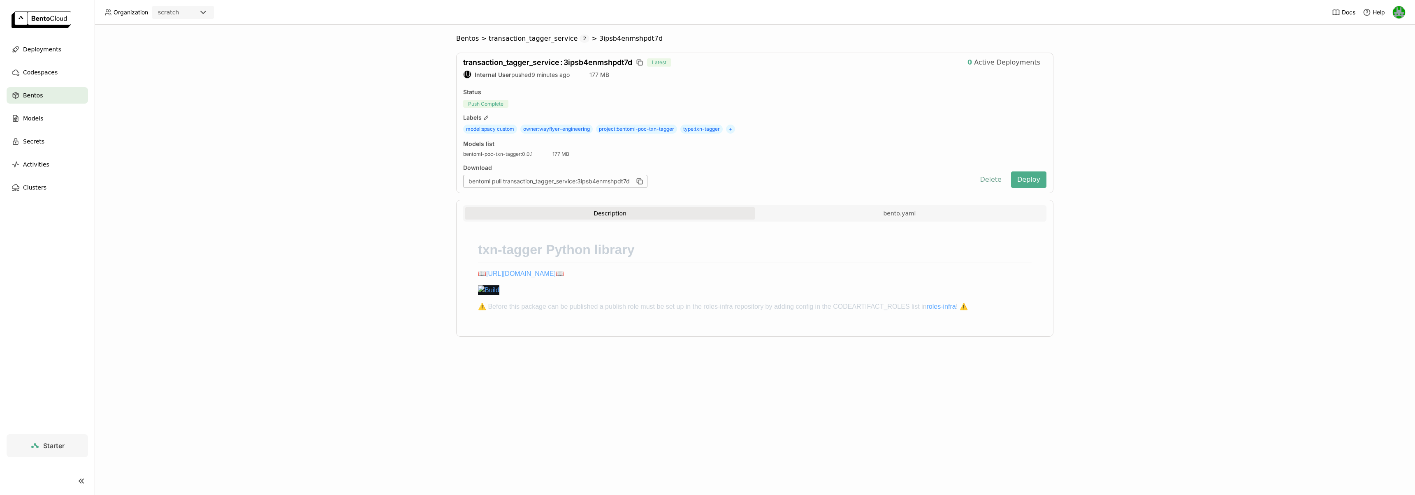
click at [992, 181] on button "Delete" at bounding box center [991, 180] width 34 height 16
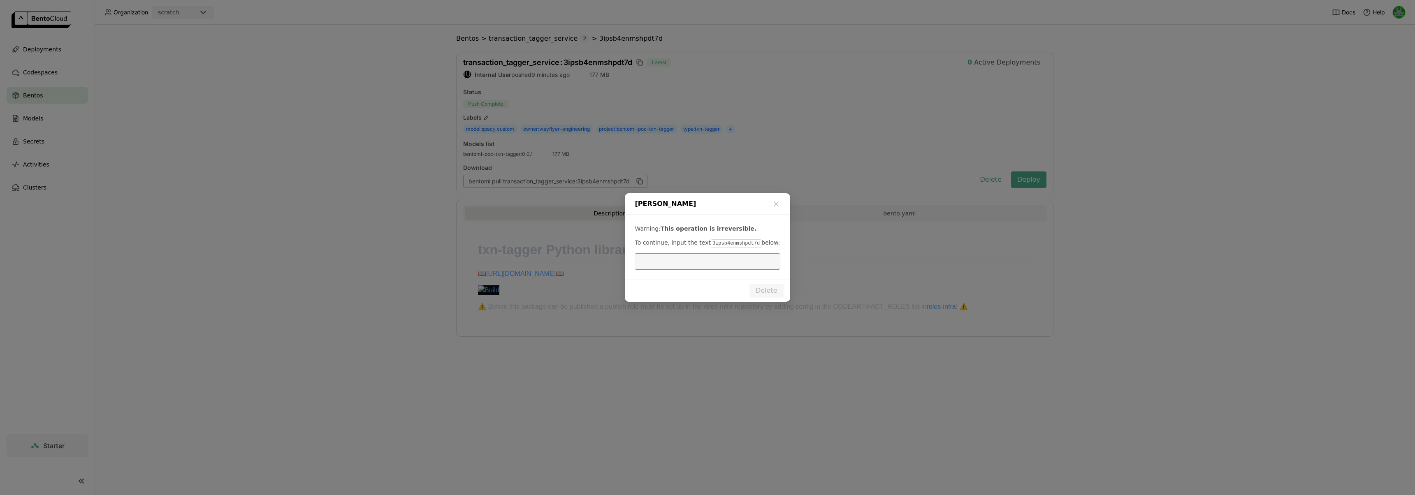
click at [728, 246] on code "3ipsb4enmshpdt7d" at bounding box center [736, 243] width 51 height 8
click at [728, 245] on code "3ipsb4enmshpdt7d" at bounding box center [736, 243] width 51 height 8
copy code "3ipsb4enmshpdt7d"
click at [723, 257] on input "dialog" at bounding box center [707, 262] width 135 height 16
paste input "3ipsb4enmshpdt7d"
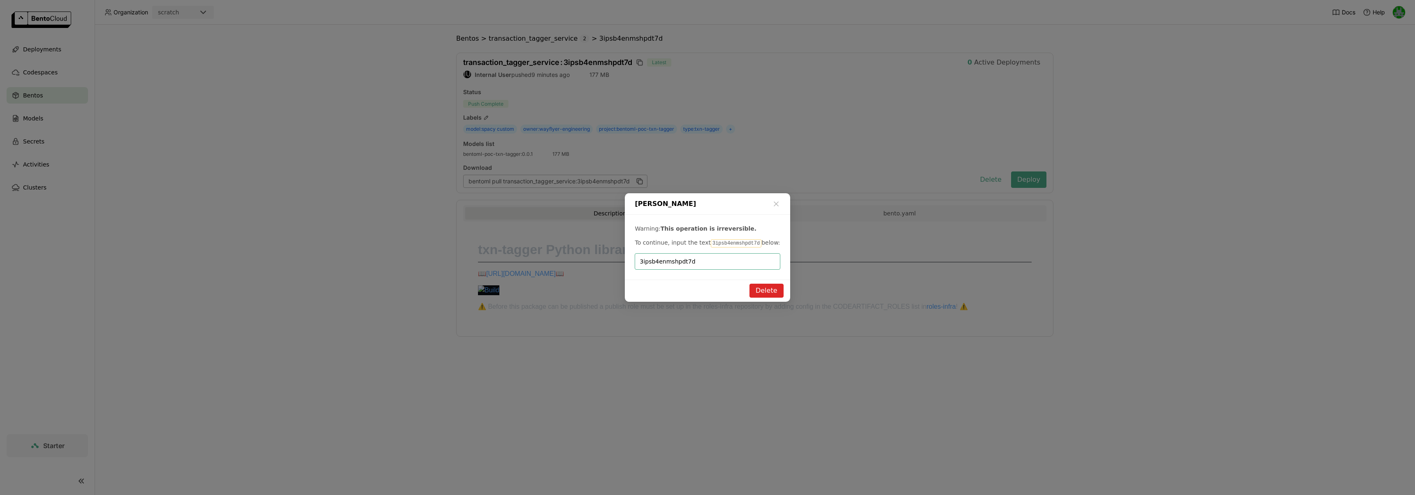
type input "3ipsb4enmshpdt7d"
click at [763, 293] on button "Delete" at bounding box center [767, 291] width 34 height 14
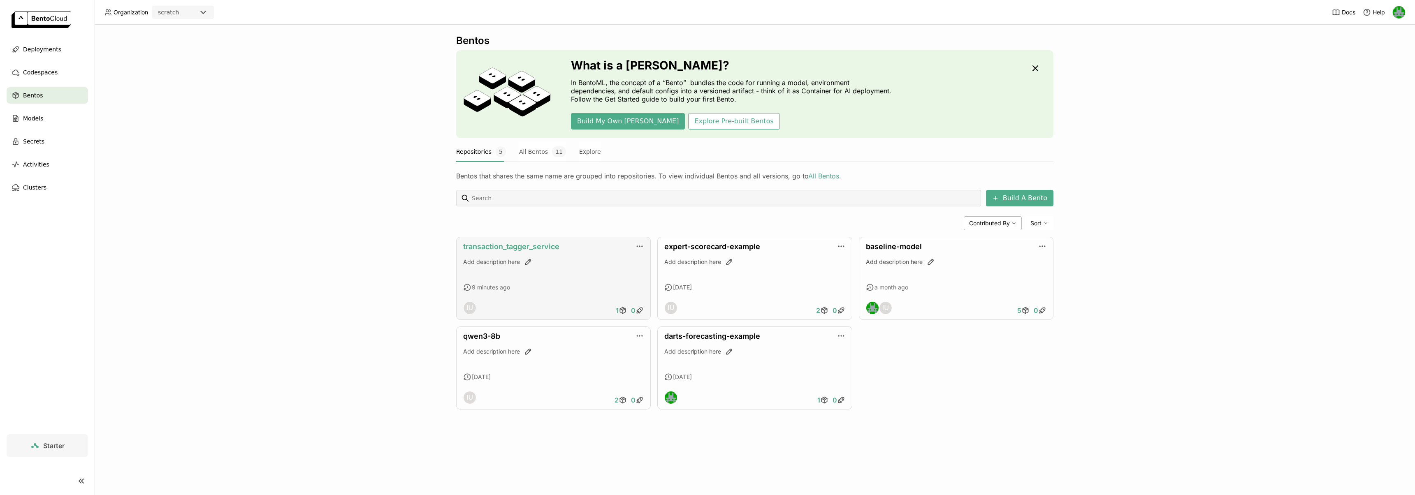
click at [537, 246] on link "transaction_tagger_service" at bounding box center [511, 246] width 96 height 9
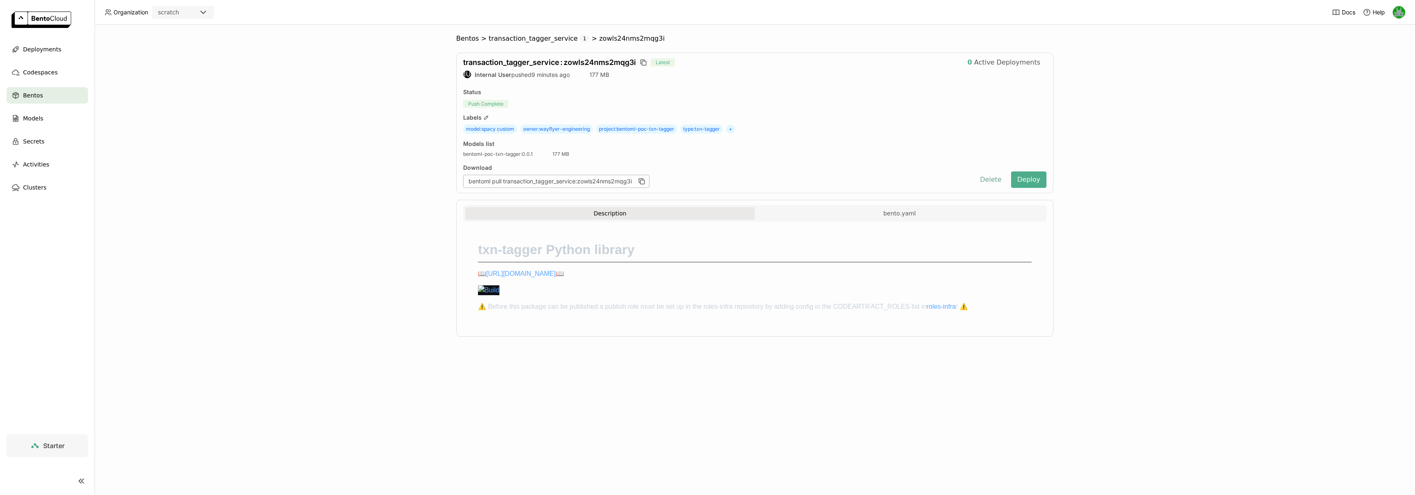
click at [996, 184] on button "Delete" at bounding box center [991, 180] width 34 height 16
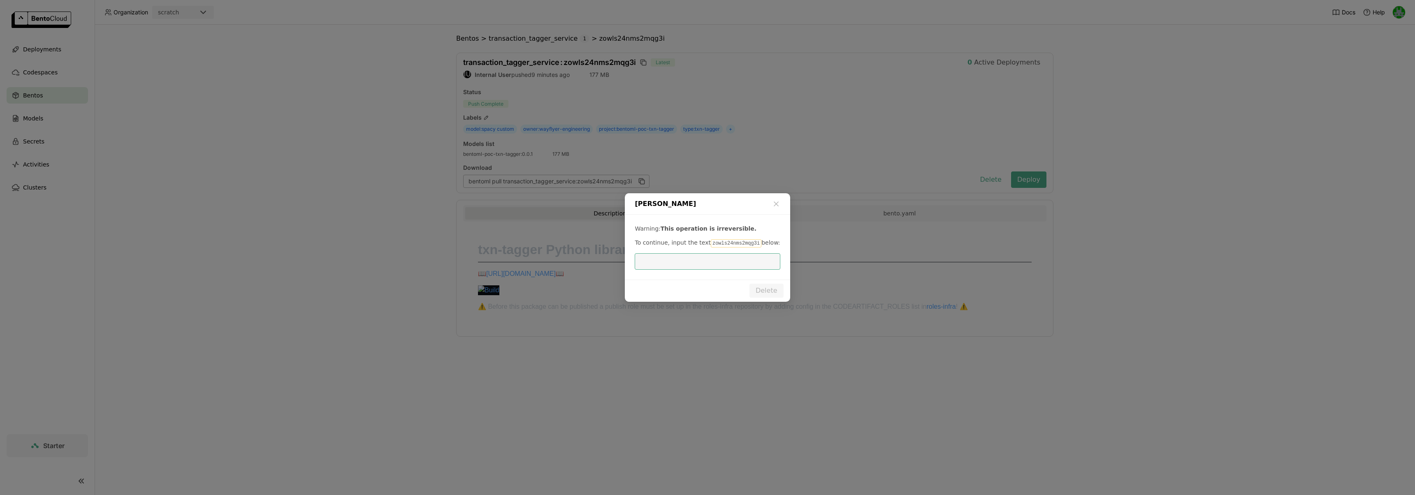
click at [721, 246] on code "zowls24nms2mqg3i" at bounding box center [736, 243] width 51 height 8
copy code "zowls24nms2mqg3i"
click at [716, 256] on input "dialog" at bounding box center [707, 262] width 135 height 16
paste input "zowls24nms2mqg3i"
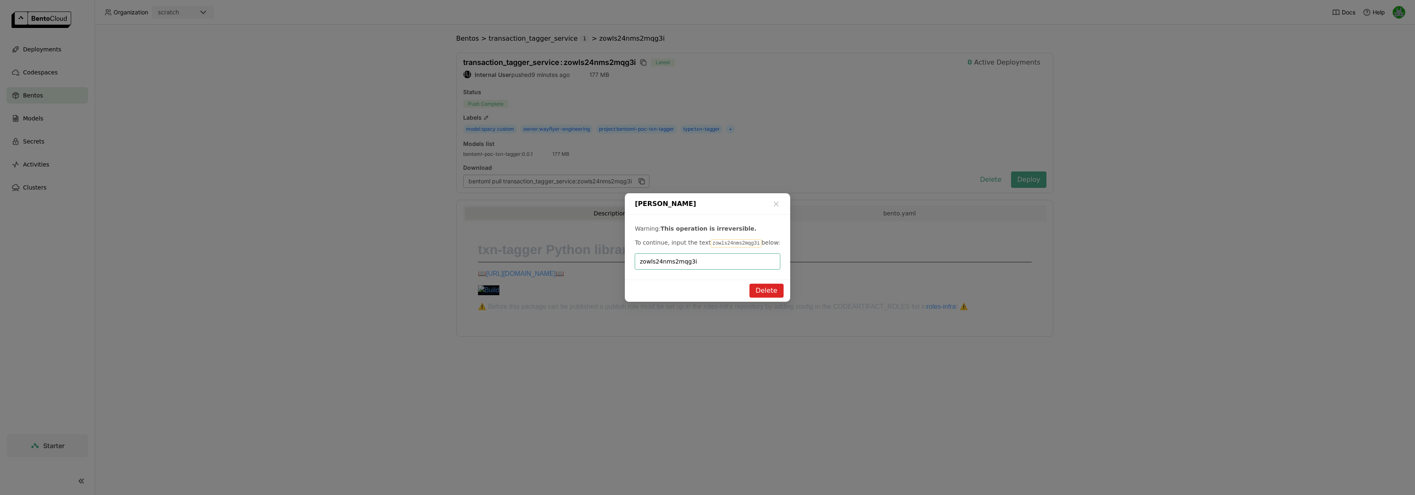
type input "zowls24nms2mqg3i"
click at [760, 289] on button "Delete" at bounding box center [767, 291] width 34 height 14
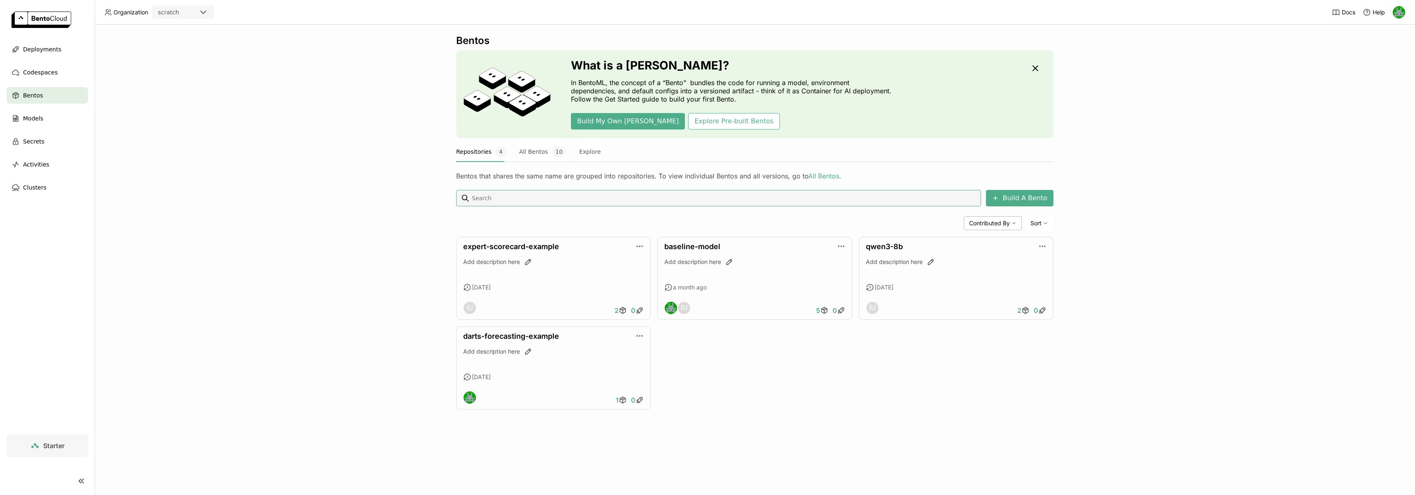
click at [401, 237] on div "Bentos What is a [DEMOGRAPHIC_DATA]? In BentoML, the concept of a “Bento” bundl…" at bounding box center [755, 260] width 1321 height 471
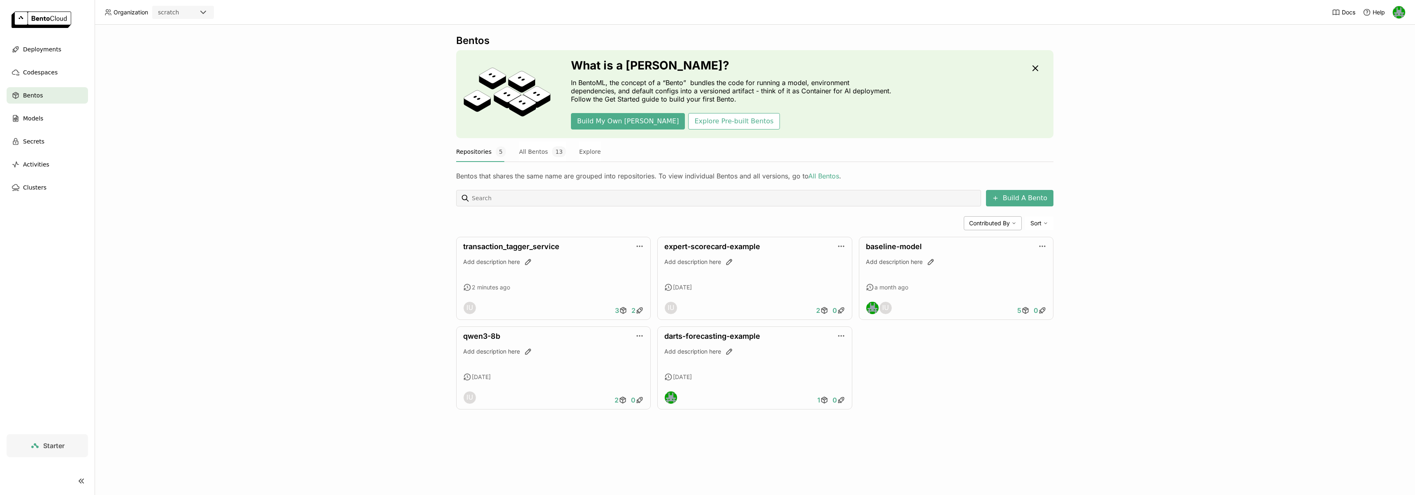
click at [36, 60] on ul "Deployments Codespaces Bentos Models Secrets Activities Clusters" at bounding box center [47, 118] width 95 height 155
click at [36, 54] on div "Deployments" at bounding box center [47, 49] width 81 height 16
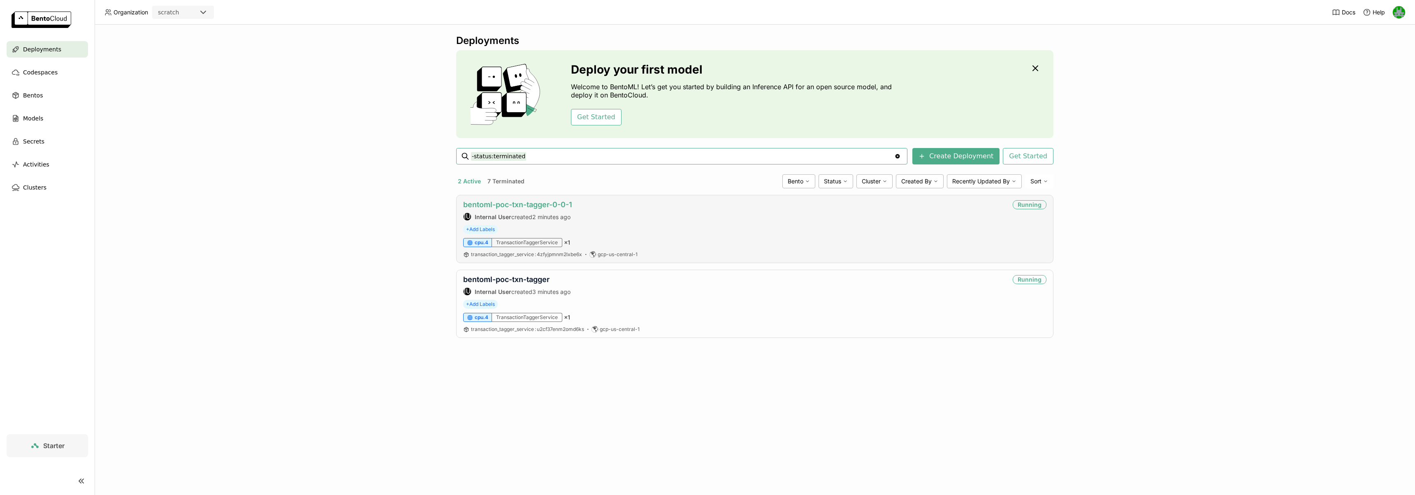
click at [531, 206] on link "bentoml-poc-txn-tagger-0-0-1" at bounding box center [517, 204] width 109 height 9
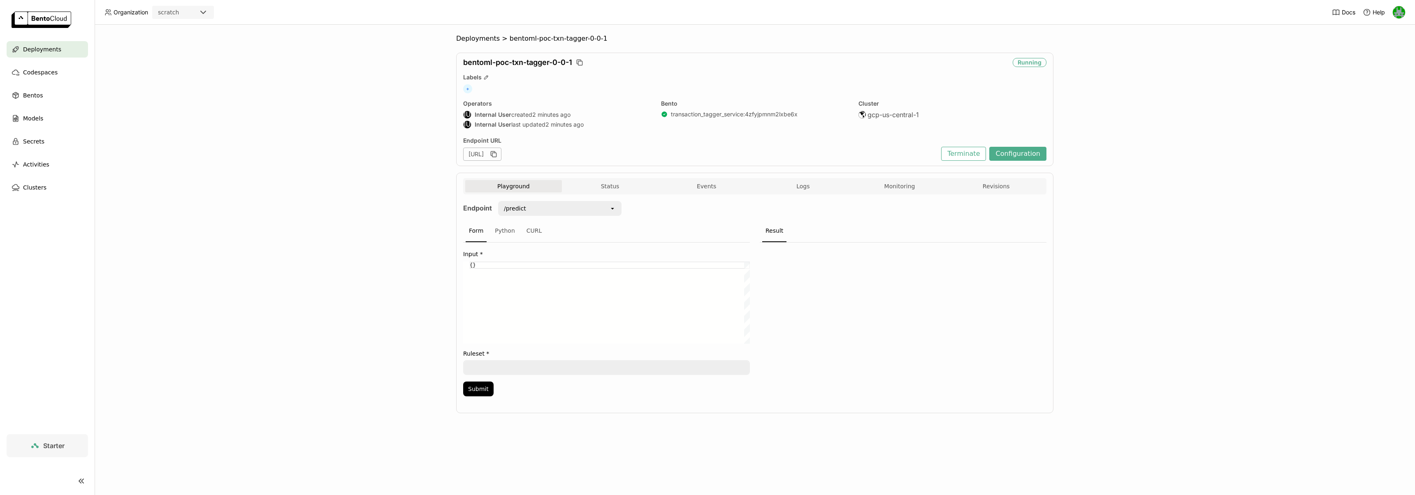
drag, startPoint x: 604, startPoint y: 156, endPoint x: 627, endPoint y: 156, distance: 23.5
click at [502, 156] on div "[URL]" at bounding box center [482, 154] width 38 height 13
click at [975, 156] on button "Terminate" at bounding box center [963, 154] width 45 height 14
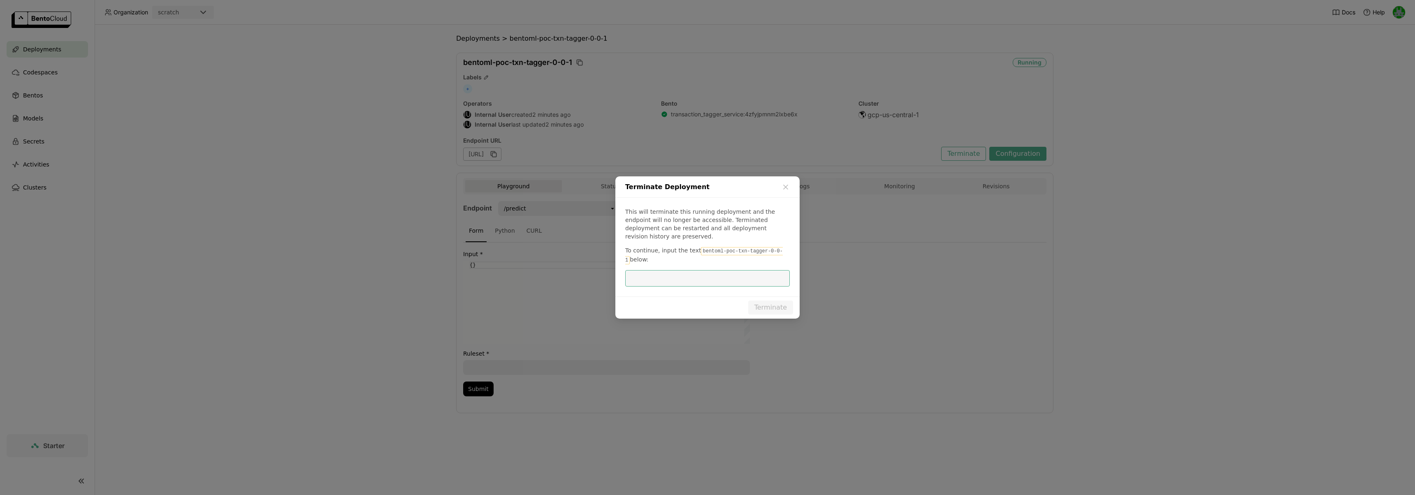
click at [733, 250] on code "bentoml-poc-txn-tagger-0-0-1" at bounding box center [704, 255] width 158 height 17
click at [742, 250] on code "bentoml-poc-txn-tagger-0-0-1" at bounding box center [704, 255] width 158 height 17
drag, startPoint x: 781, startPoint y: 248, endPoint x: 699, endPoint y: 250, distance: 81.9
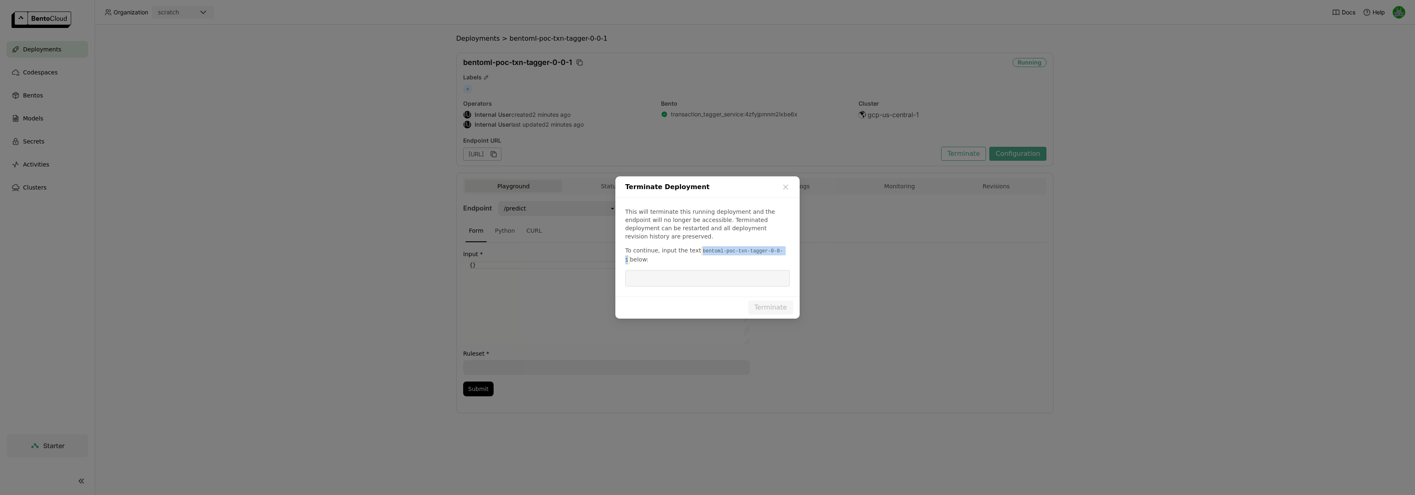
click at [699, 250] on code "bentoml-poc-txn-tagger-0-0-1" at bounding box center [704, 255] width 158 height 17
copy code "bentoml-poc-txn-tagger-0-0-1"
click at [697, 265] on div "This will terminate this running deployment and the endpoint will no longer be …" at bounding box center [708, 247] width 184 height 99
click at [699, 271] on input "dialog" at bounding box center [707, 279] width 155 height 16
paste input "bentoml-poc-txn-tagger-0-0-1"
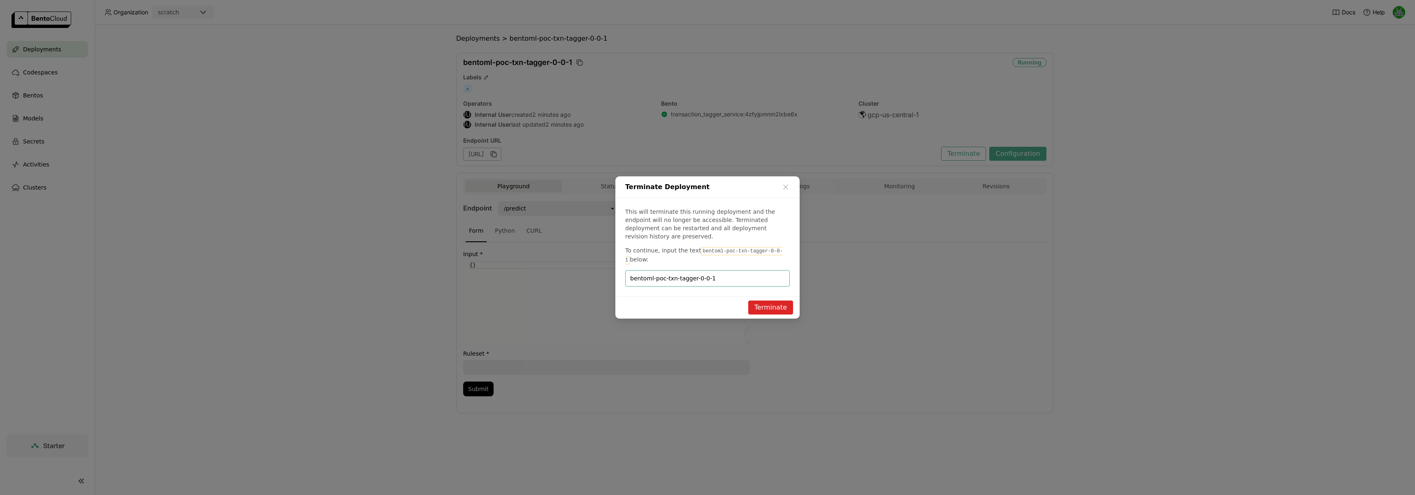
type input "bentoml-poc-txn-tagger-0-0-1"
click at [764, 306] on button "Terminate" at bounding box center [770, 308] width 45 height 14
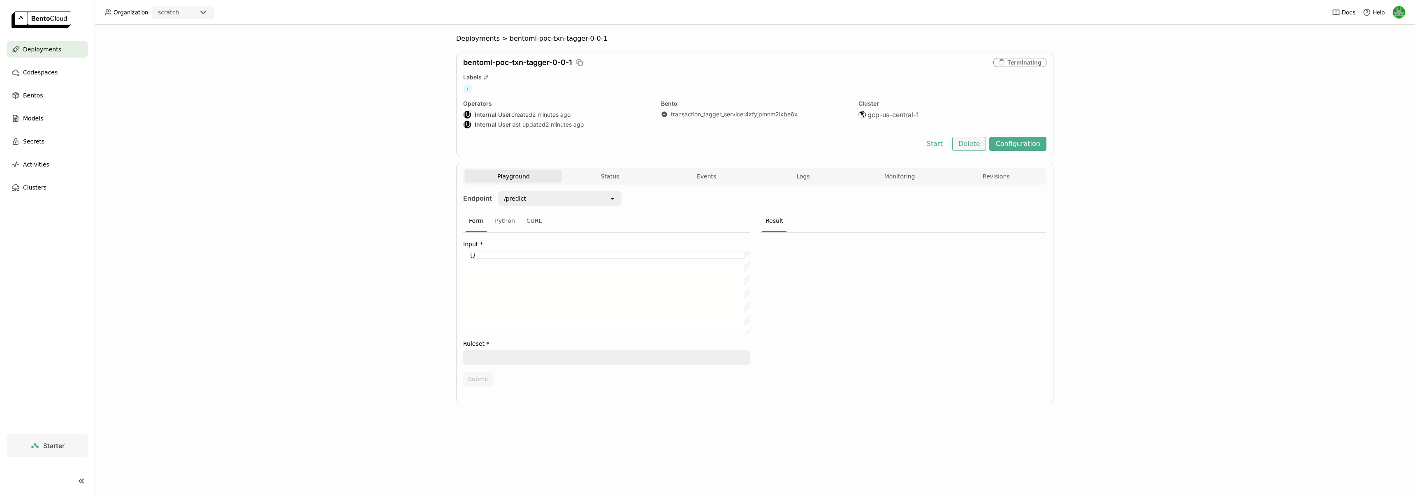
drag, startPoint x: 969, startPoint y: 155, endPoint x: 968, endPoint y: 148, distance: 7.2
click at [969, 155] on div "bentoml-poc-txn-tagger-0-0-1 Terminating Labels + Operators IU Internal User cr…" at bounding box center [754, 105] width 597 height 104
click at [968, 148] on button "Delete" at bounding box center [970, 144] width 34 height 14
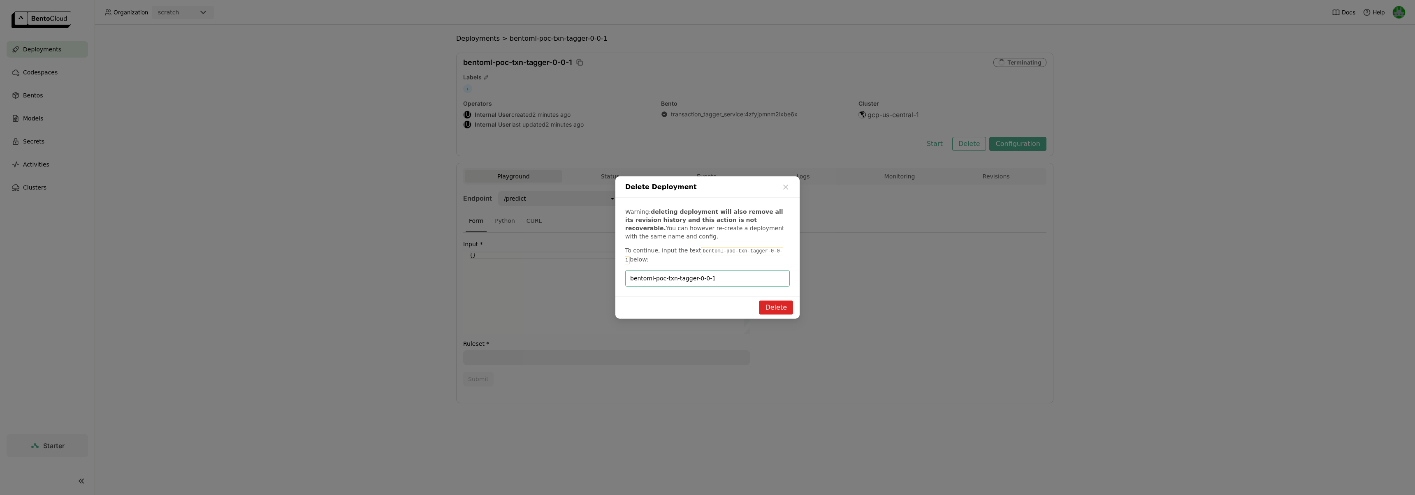
type input "bentoml-poc-txn-tagger-0-0-1"
click at [772, 303] on button "Delete" at bounding box center [776, 308] width 34 height 14
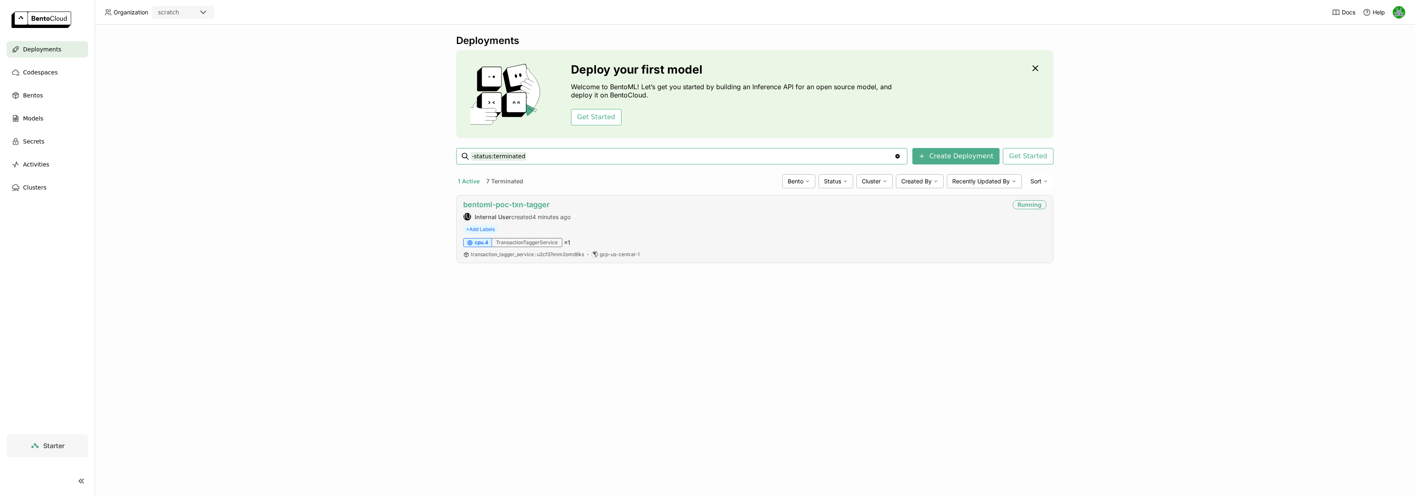
click at [523, 203] on link "bentoml-poc-txn-tagger" at bounding box center [506, 204] width 86 height 9
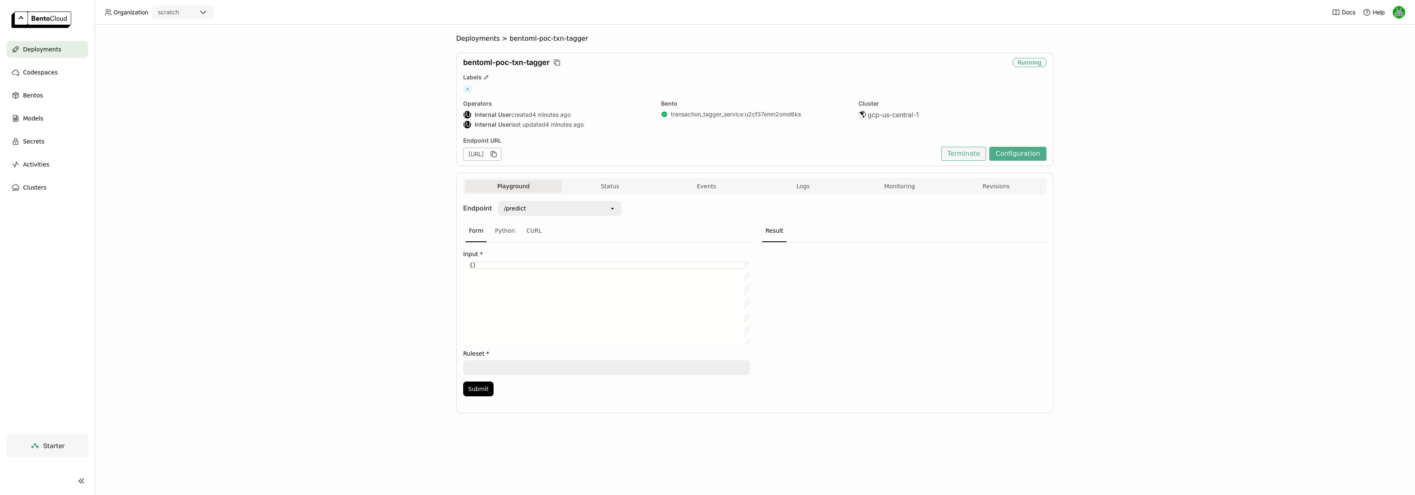
click at [960, 153] on button "Terminate" at bounding box center [963, 154] width 45 height 14
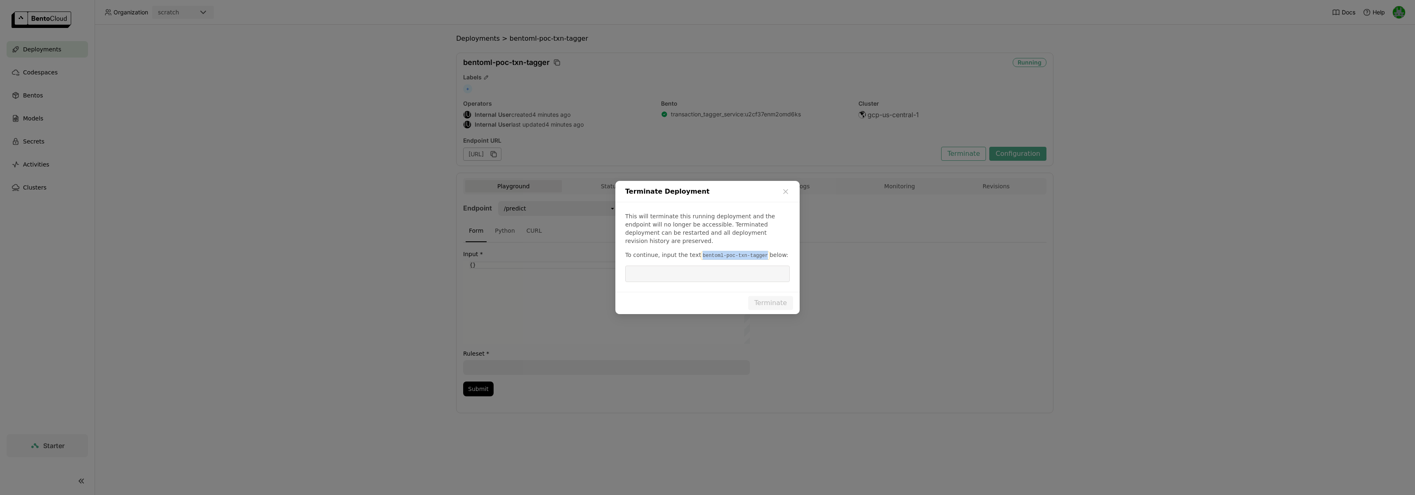
drag, startPoint x: 763, startPoint y: 251, endPoint x: 698, endPoint y: 252, distance: 65.0
click at [701, 252] on code "bentoml-poc-txn-tagger" at bounding box center [735, 256] width 68 height 8
copy code "bentoml-poc-txn-tagger"
click at [697, 267] on input "dialog" at bounding box center [707, 274] width 155 height 16
paste input "bentoml-poc-txn-tagger"
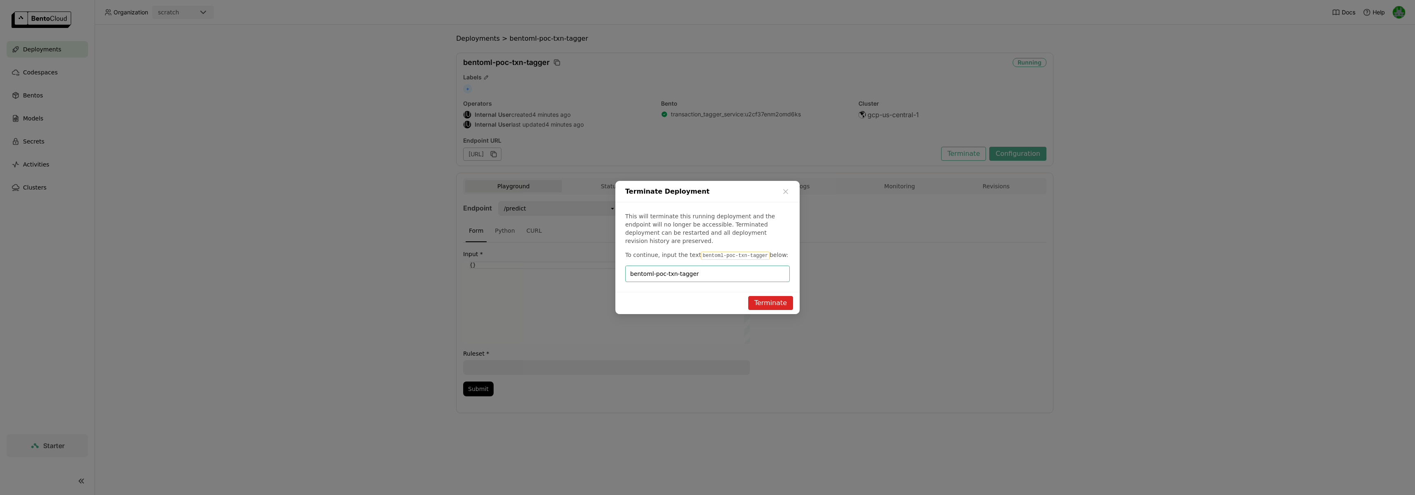
type input "bentoml-poc-txn-tagger"
click at [755, 300] on button "Terminate" at bounding box center [770, 303] width 45 height 14
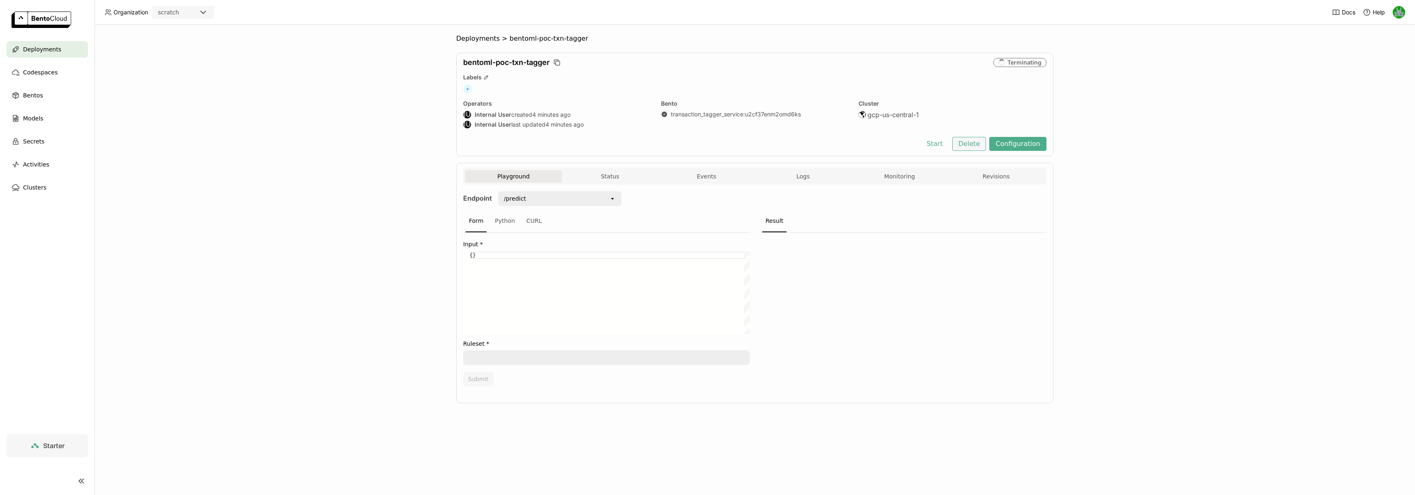
click at [981, 143] on button "Delete" at bounding box center [970, 144] width 34 height 14
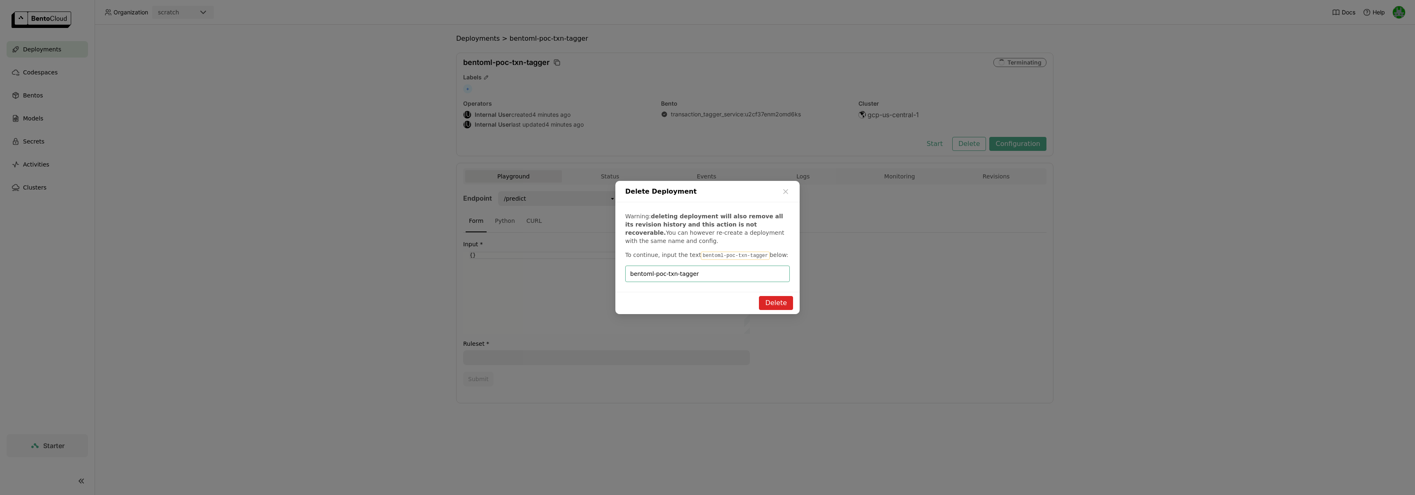
type input "bentoml-poc-txn-tagger"
click at [774, 297] on button "Delete" at bounding box center [776, 303] width 34 height 14
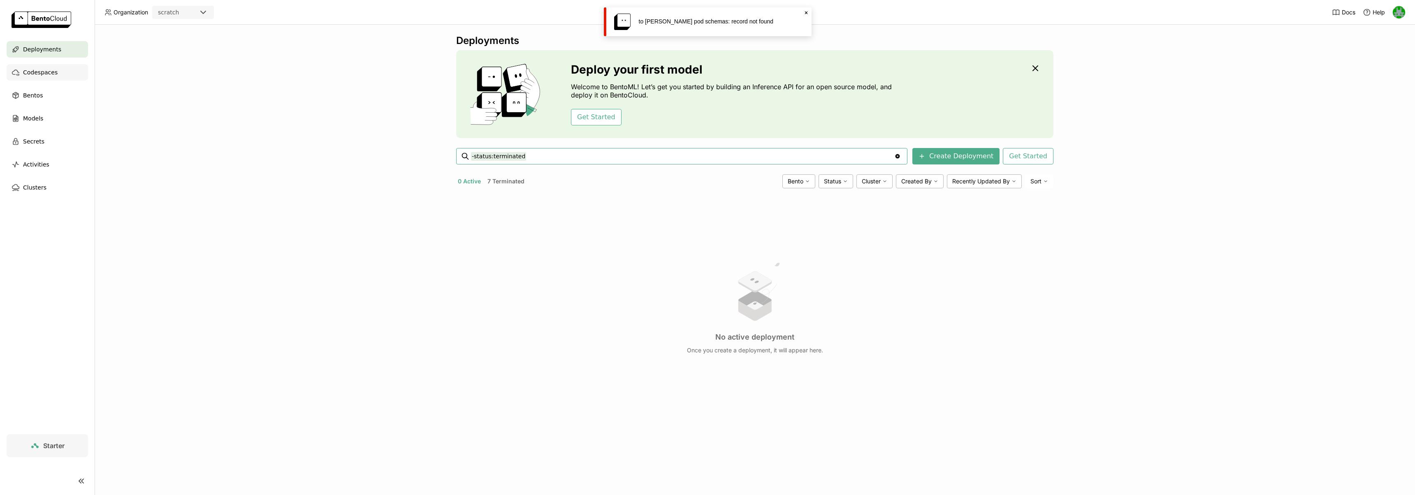
click at [55, 78] on div "Codespaces" at bounding box center [47, 72] width 81 height 16
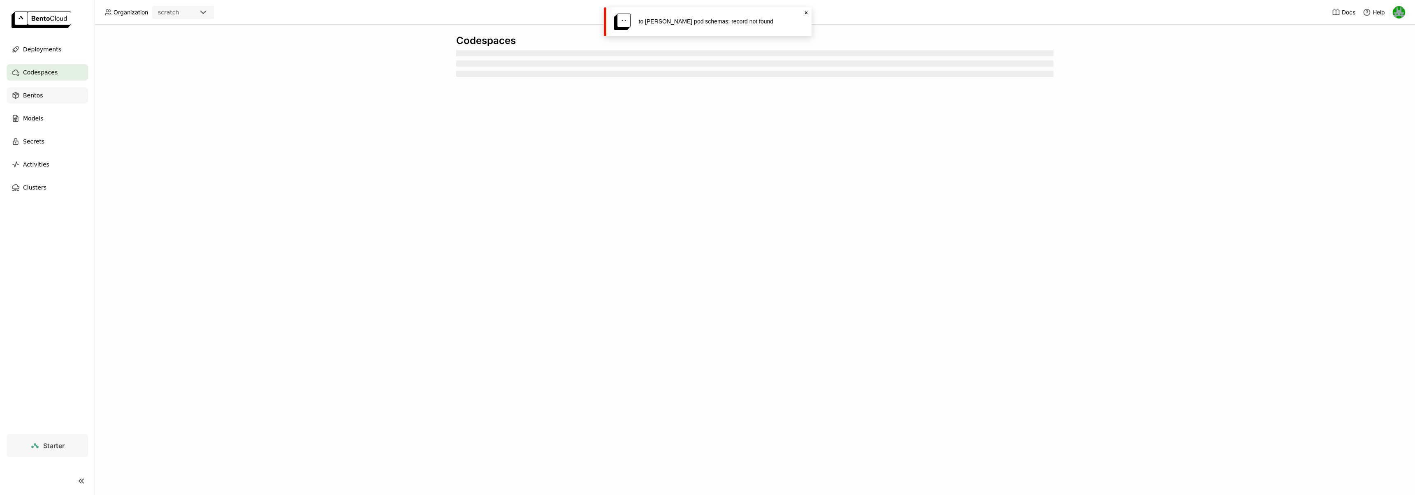
click at [41, 95] on span "Bentos" at bounding box center [33, 96] width 20 height 10
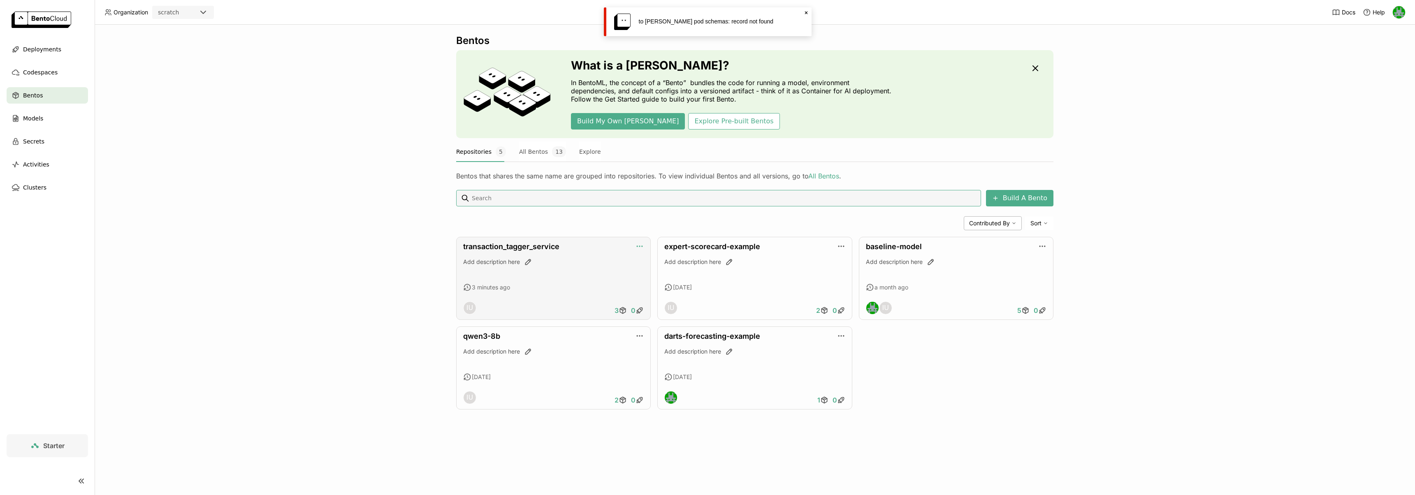
click at [640, 249] on icon "button" at bounding box center [640, 246] width 8 height 8
click at [590, 262] on div "Add description here" at bounding box center [553, 262] width 181 height 8
click at [530, 249] on link "transaction_tagger_service" at bounding box center [511, 246] width 96 height 9
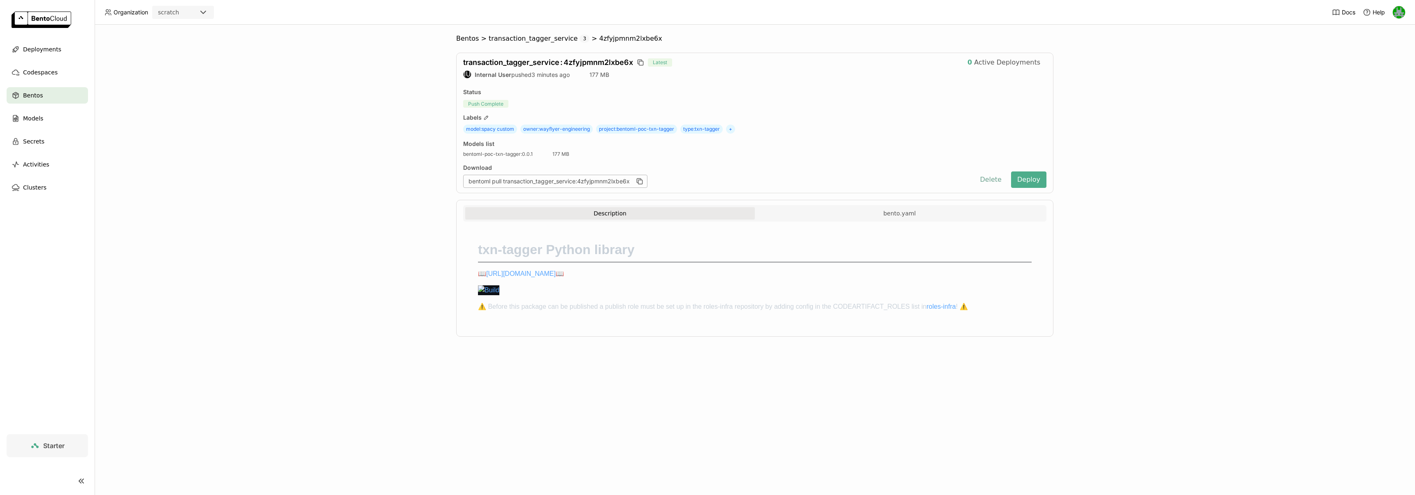
click at [997, 182] on button "Delete" at bounding box center [991, 180] width 34 height 16
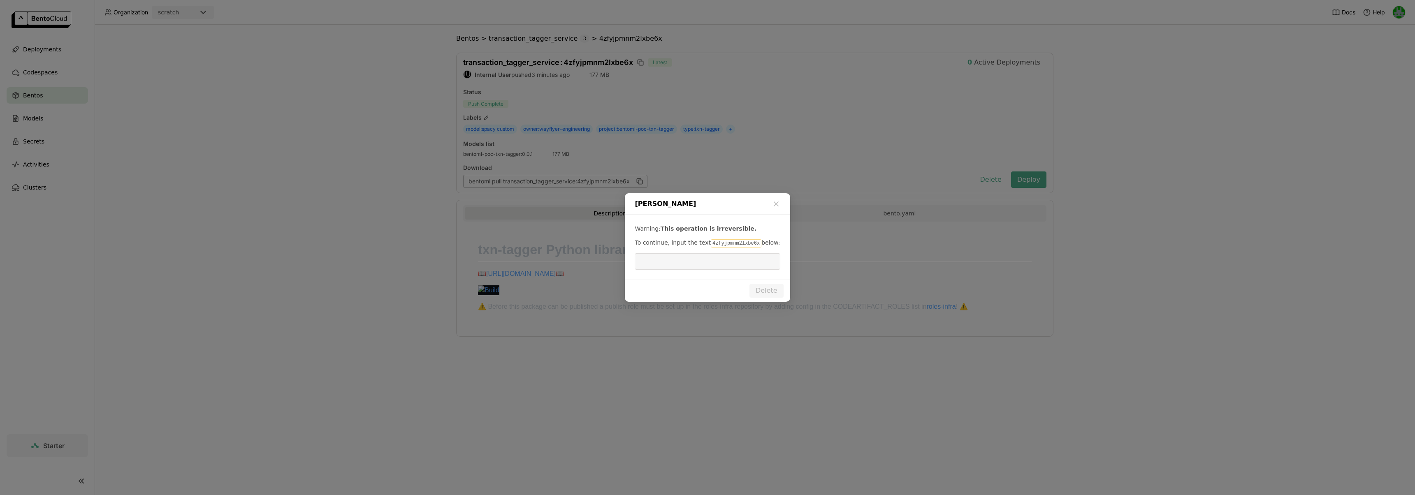
click at [726, 244] on code "4zfyjpmnm2lxbe6x" at bounding box center [736, 243] width 51 height 8
copy code "4zfyjpmnm2lxbe6x"
click at [722, 260] on input "dialog" at bounding box center [707, 262] width 135 height 16
paste input "4zfyjpmnm2lxbe6x"
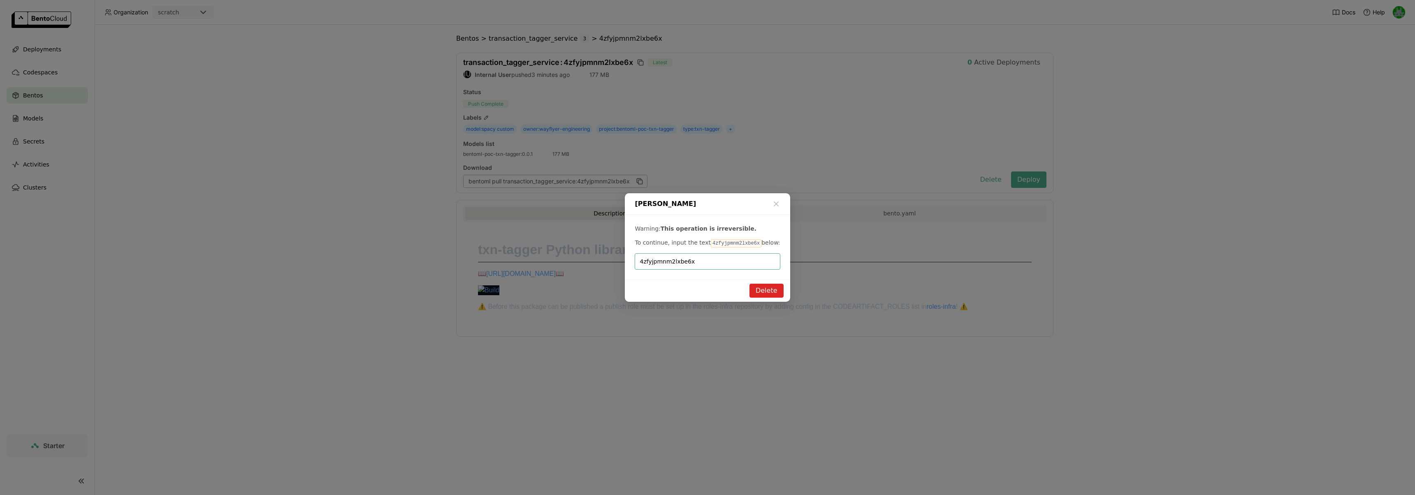
type input "4zfyjpmnm2lxbe6x"
click at [759, 293] on button "Delete" at bounding box center [767, 291] width 34 height 14
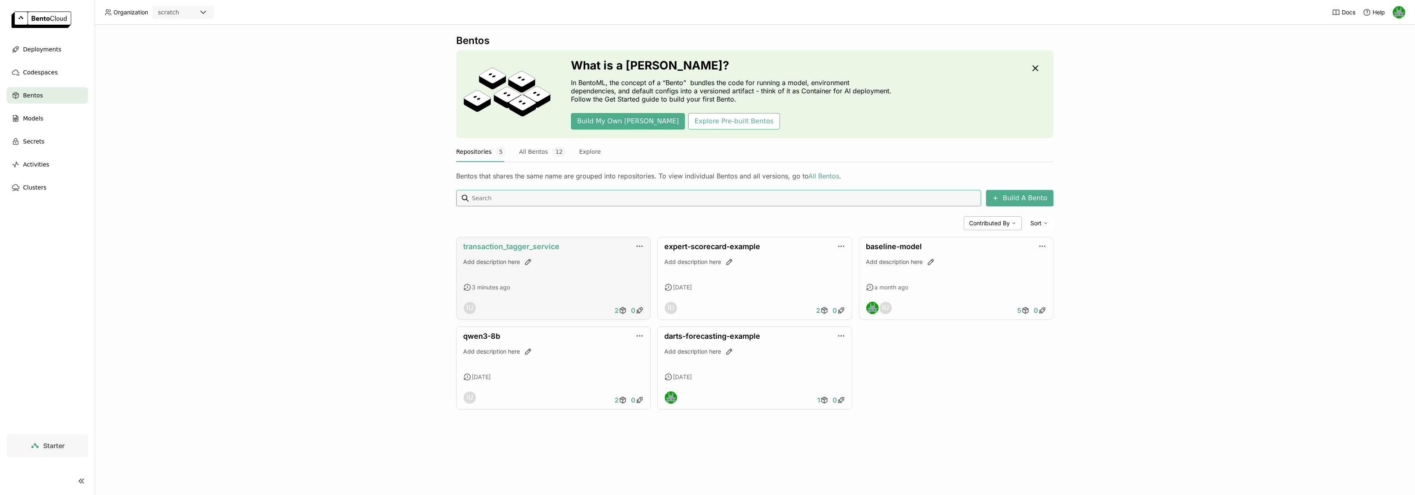
click at [532, 249] on link "transaction_tagger_service" at bounding box center [511, 246] width 96 height 9
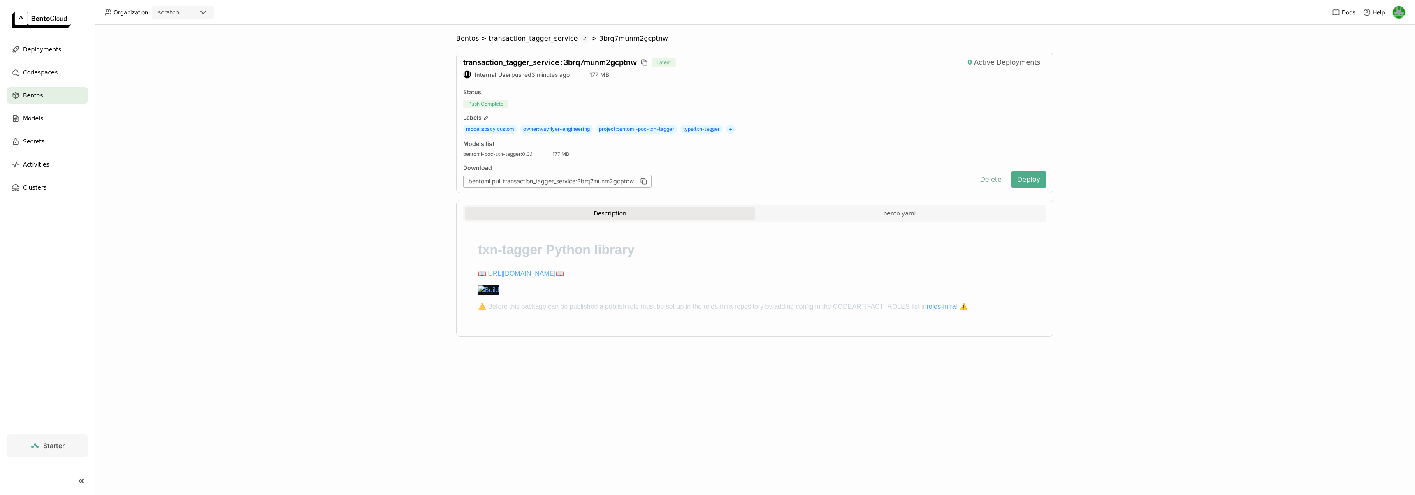
click at [988, 180] on button "Delete" at bounding box center [991, 180] width 34 height 16
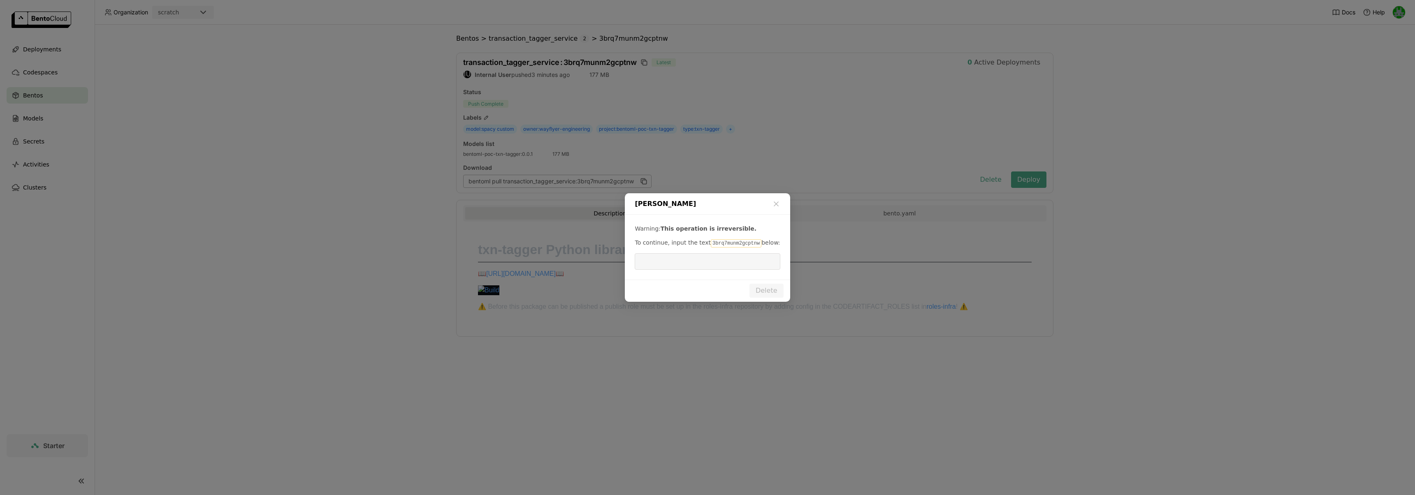
click at [722, 241] on code "3brq7munm2gcptnw" at bounding box center [736, 243] width 51 height 8
copy code "3brq7munm2gcptnw"
click at [720, 265] on input "dialog" at bounding box center [707, 262] width 135 height 16
paste input "3brq7munm2gcptnw"
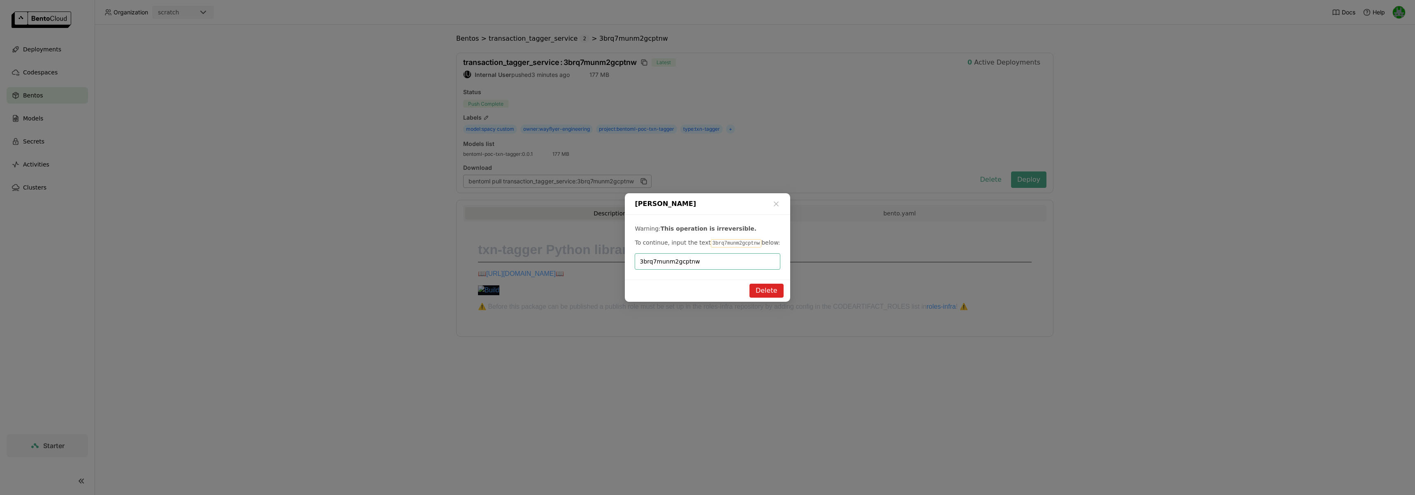
type input "3brq7munm2gcptnw"
click at [761, 290] on button "Delete" at bounding box center [767, 291] width 34 height 14
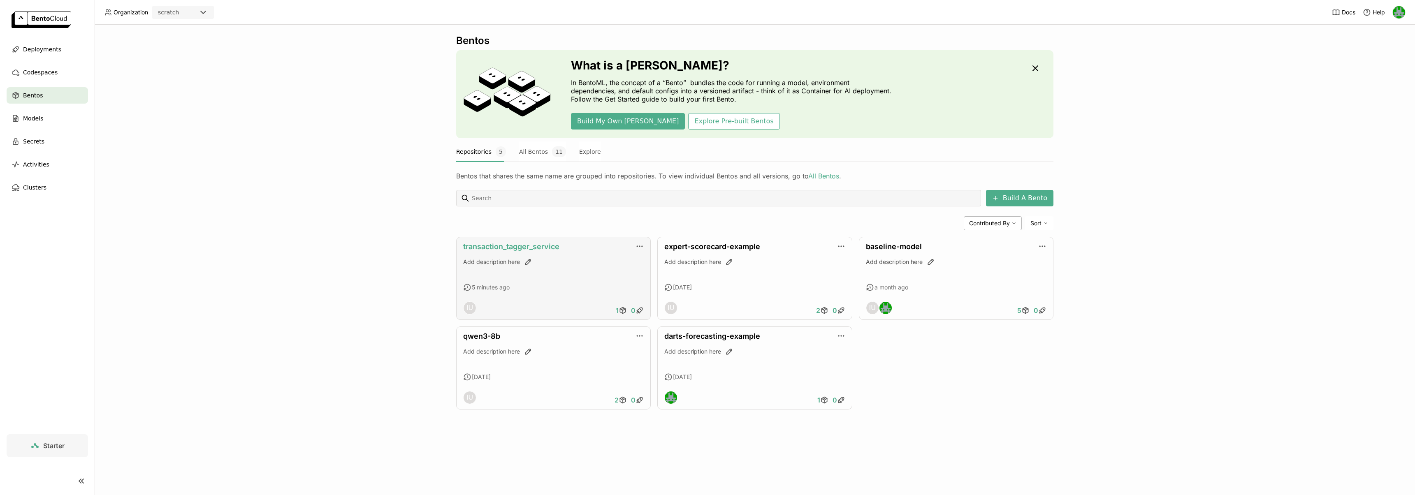
click at [509, 247] on link "transaction_tagger_service" at bounding box center [511, 246] width 96 height 9
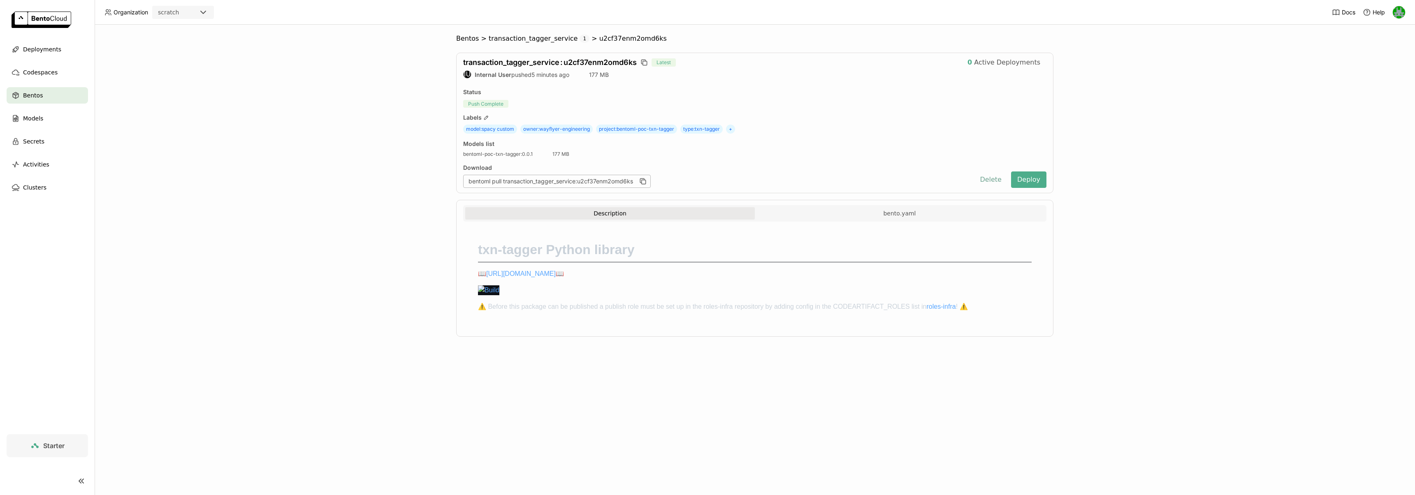
click at [992, 185] on button "Delete" at bounding box center [991, 180] width 34 height 16
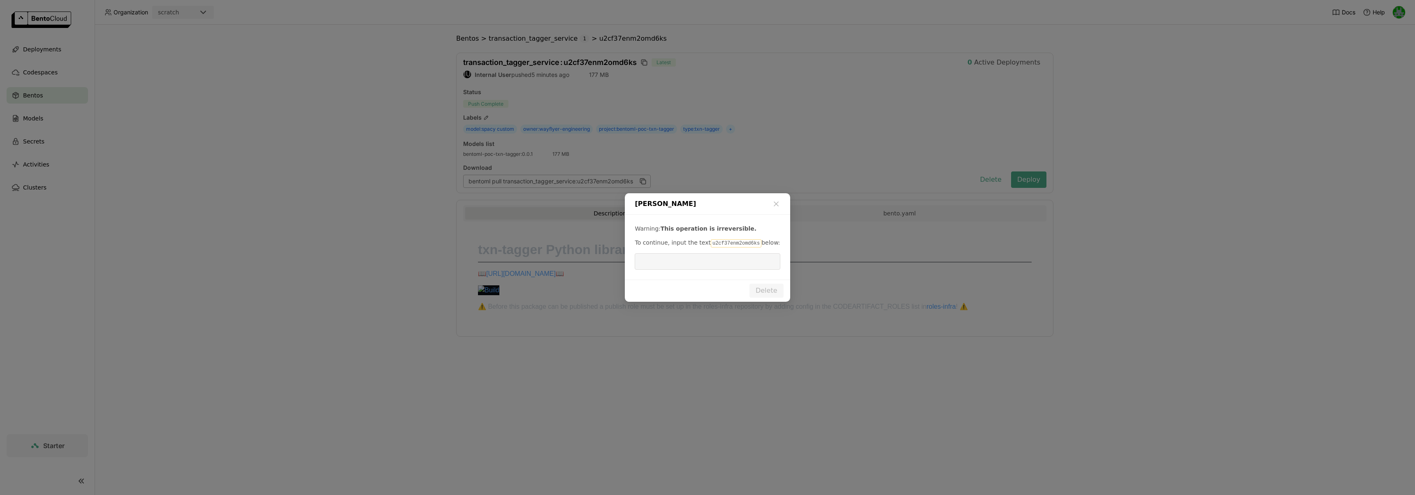
click at [732, 245] on code "u2cf37enm2omd6ks" at bounding box center [736, 243] width 51 height 8
copy code "u2cf37enm2omd6ks"
click at [711, 260] on input "dialog" at bounding box center [707, 262] width 135 height 16
paste input "u2cf37enm2omd6ks"
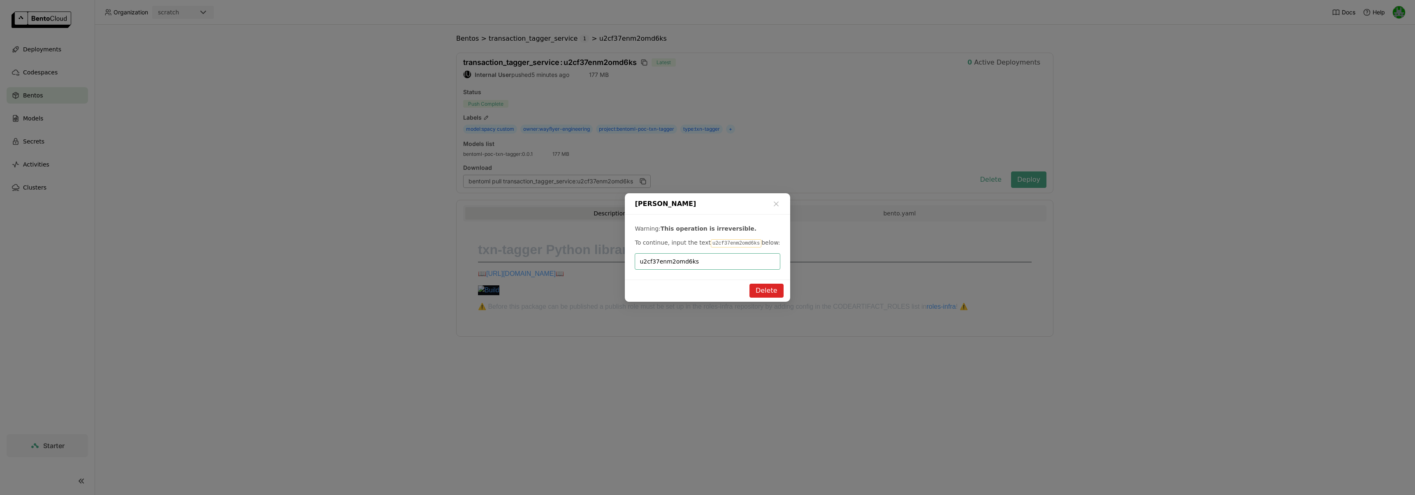
type input "u2cf37enm2omd6ks"
click at [756, 288] on button "Delete" at bounding box center [767, 291] width 34 height 14
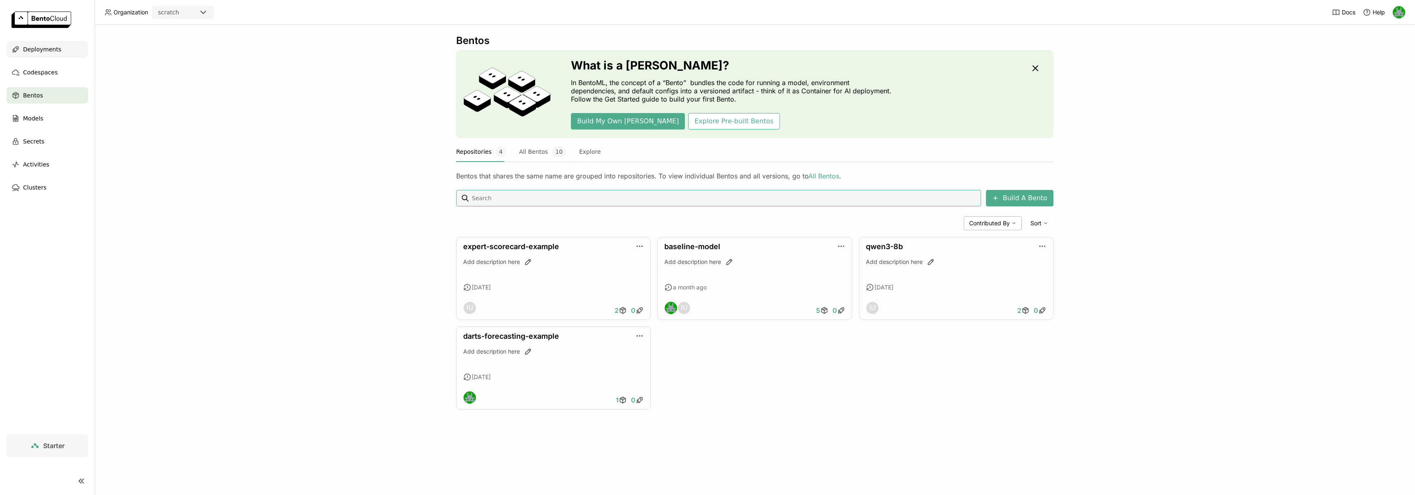
click at [60, 51] on div "Deployments" at bounding box center [47, 49] width 81 height 16
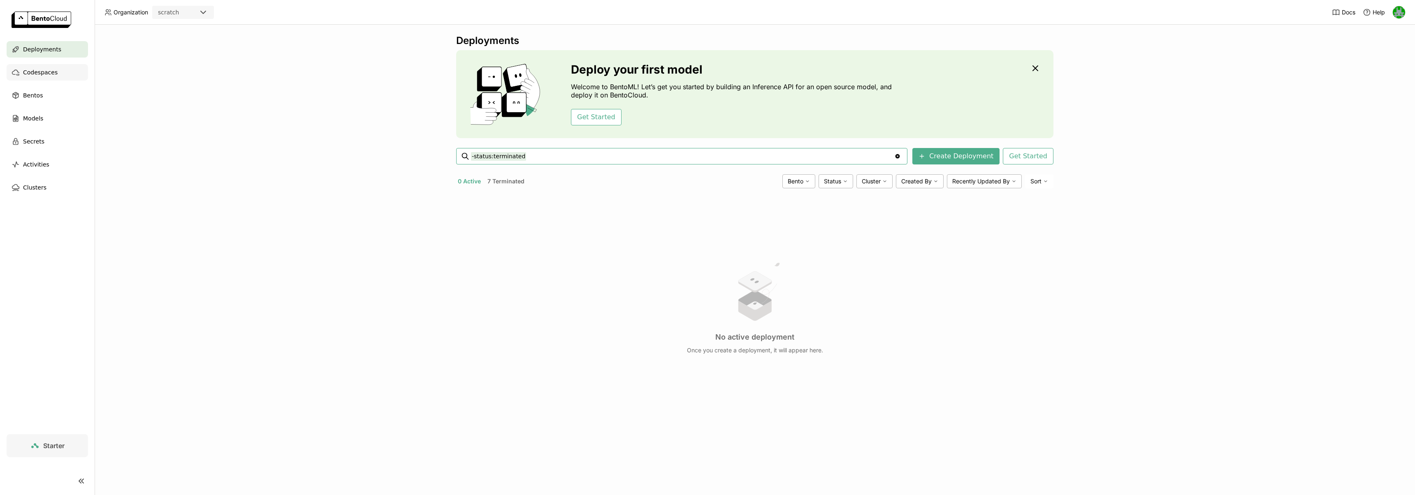
click at [40, 75] on span "Codespaces" at bounding box center [40, 72] width 35 height 10
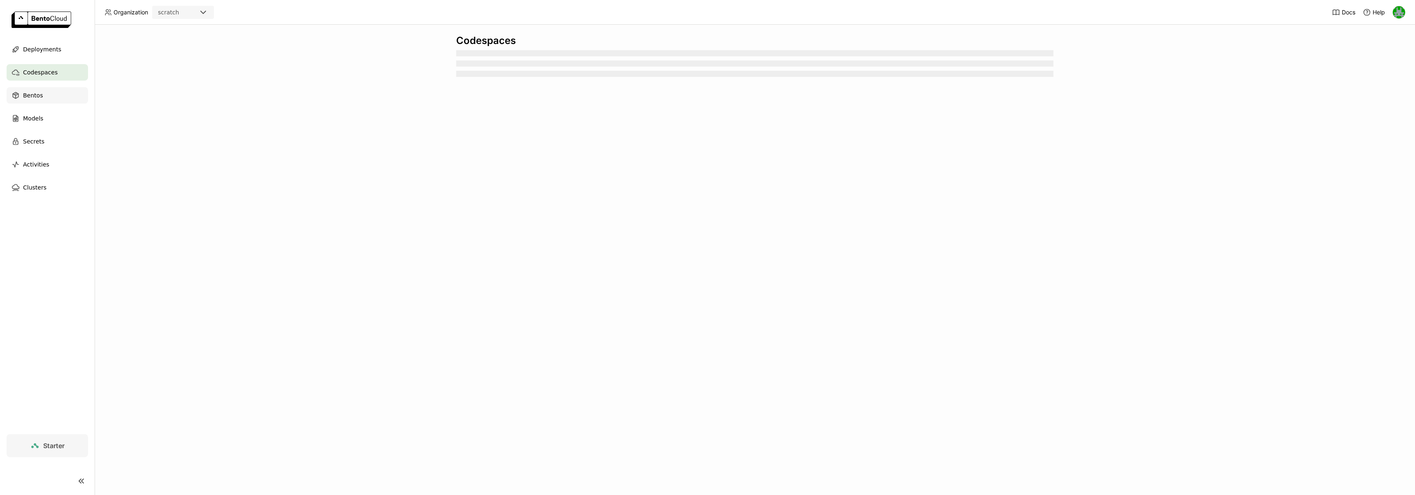
click at [59, 98] on div "Bentos" at bounding box center [47, 95] width 81 height 16
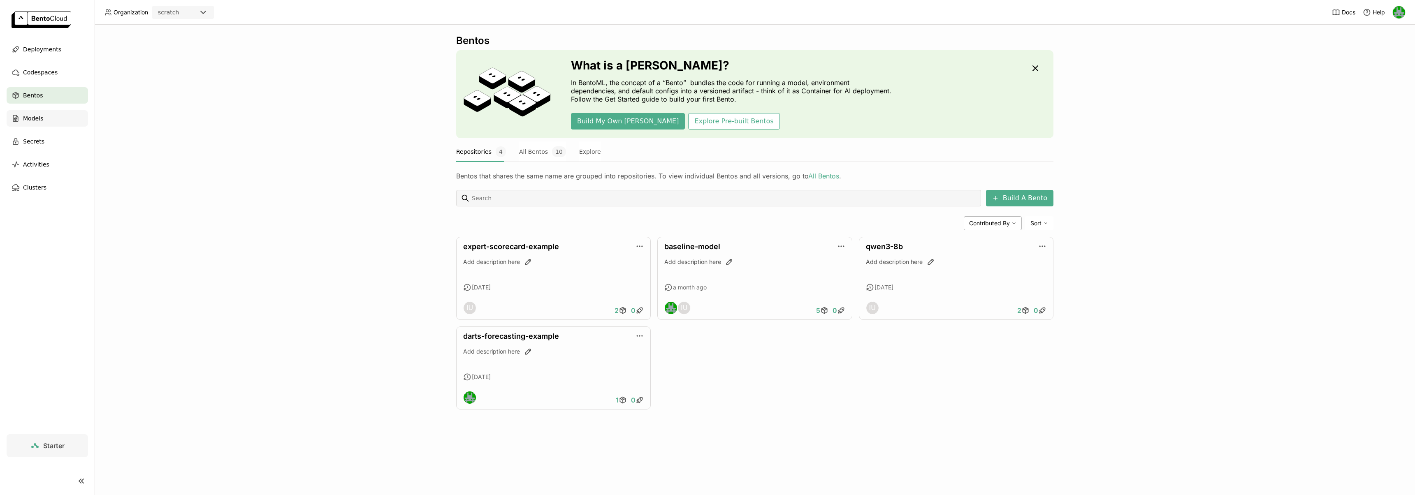
click at [51, 113] on div "Models" at bounding box center [47, 118] width 81 height 16
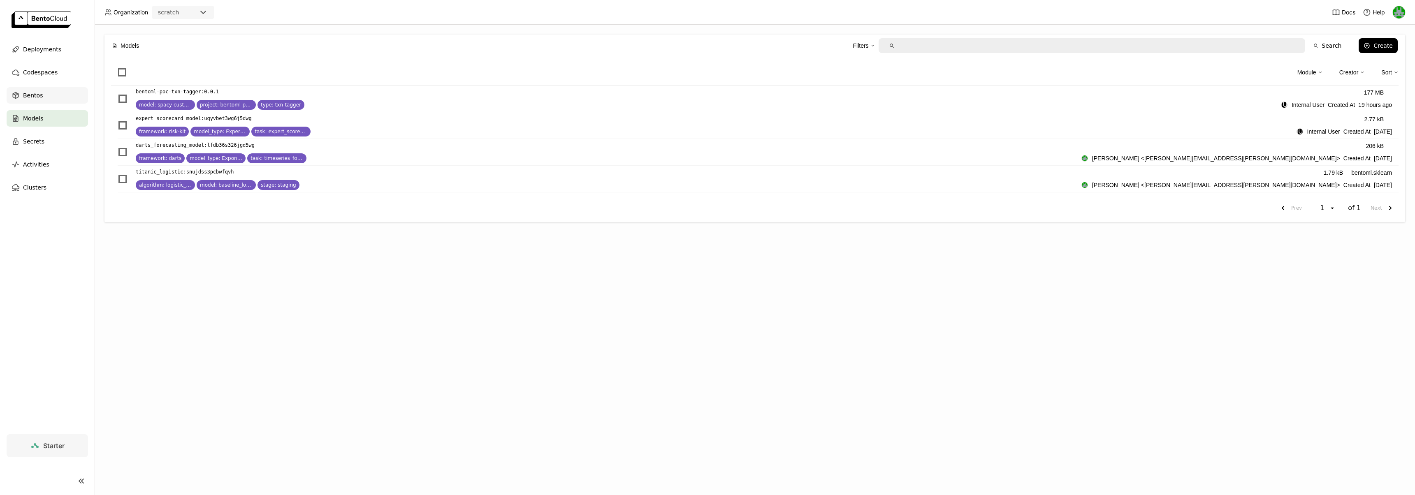
click at [53, 100] on div "Bentos" at bounding box center [47, 95] width 81 height 16
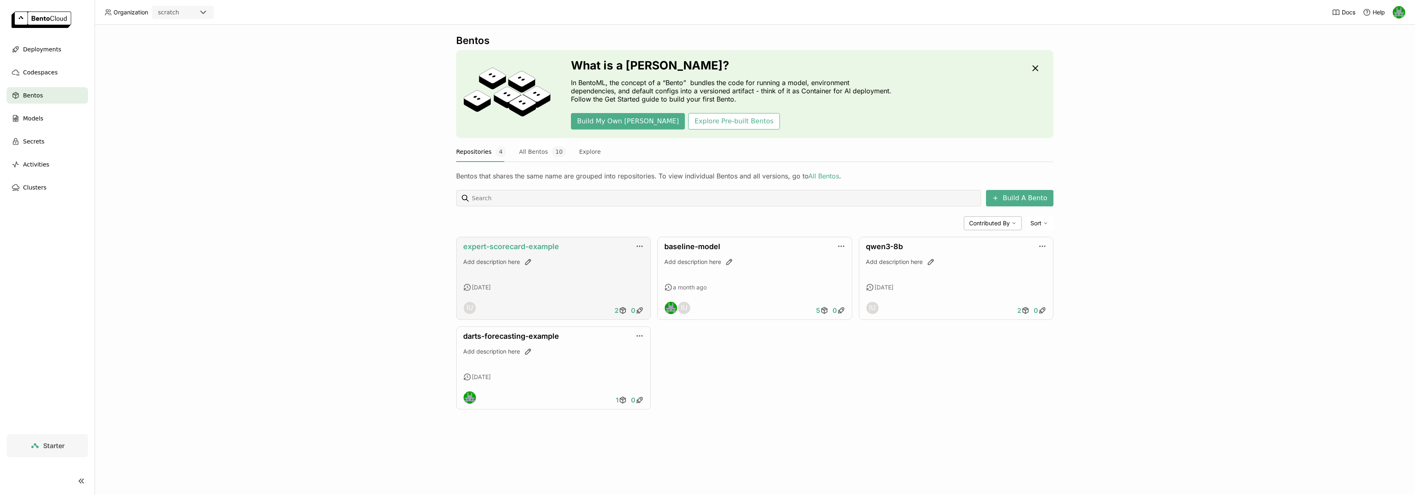
click at [523, 247] on link "expert-scorecard-example" at bounding box center [511, 246] width 96 height 9
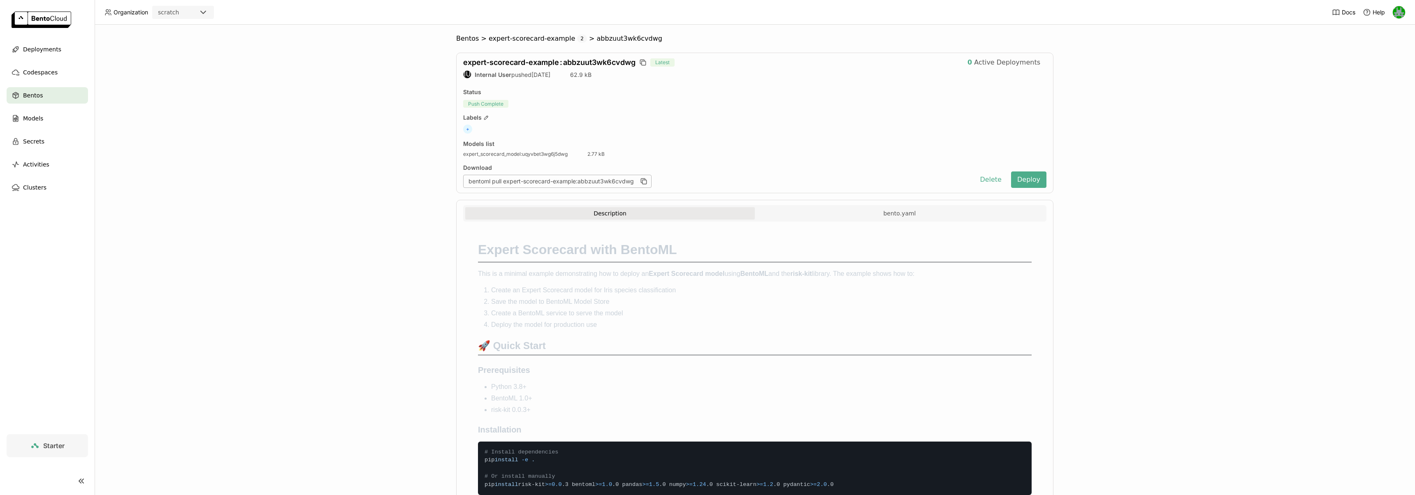
click at [597, 39] on span "abbzuut3wk6cvdwg" at bounding box center [629, 39] width 65 height 8
click at [569, 39] on div "expert-scorecard-example 2" at bounding box center [538, 39] width 98 height 8
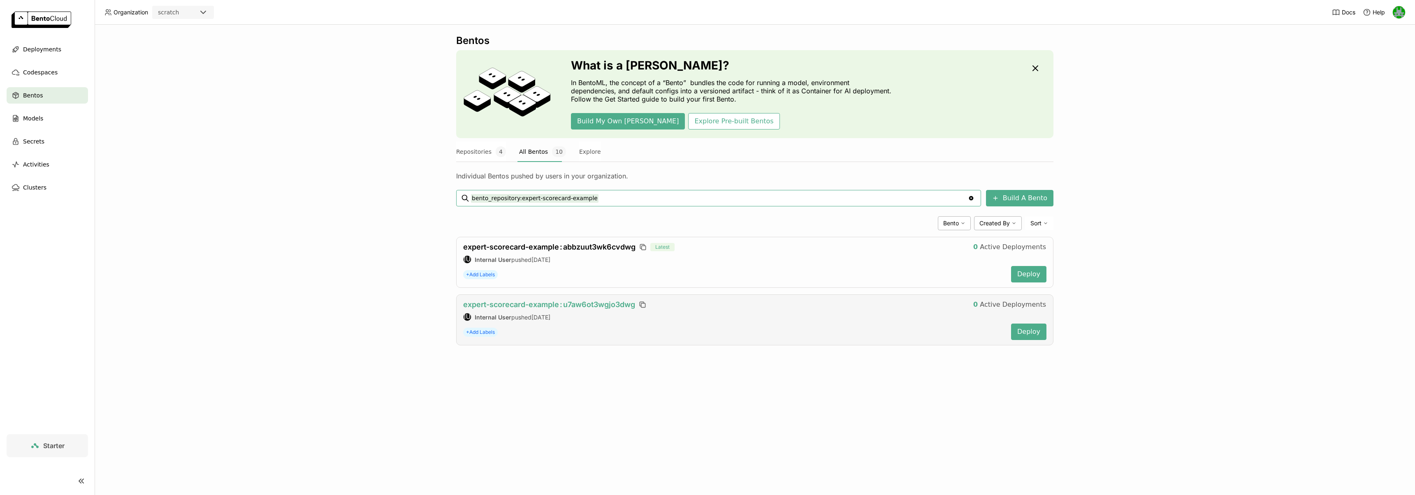
click at [538, 302] on span "expert-scorecard-example : u7aw6ot3wgjo3dwg" at bounding box center [549, 304] width 172 height 9
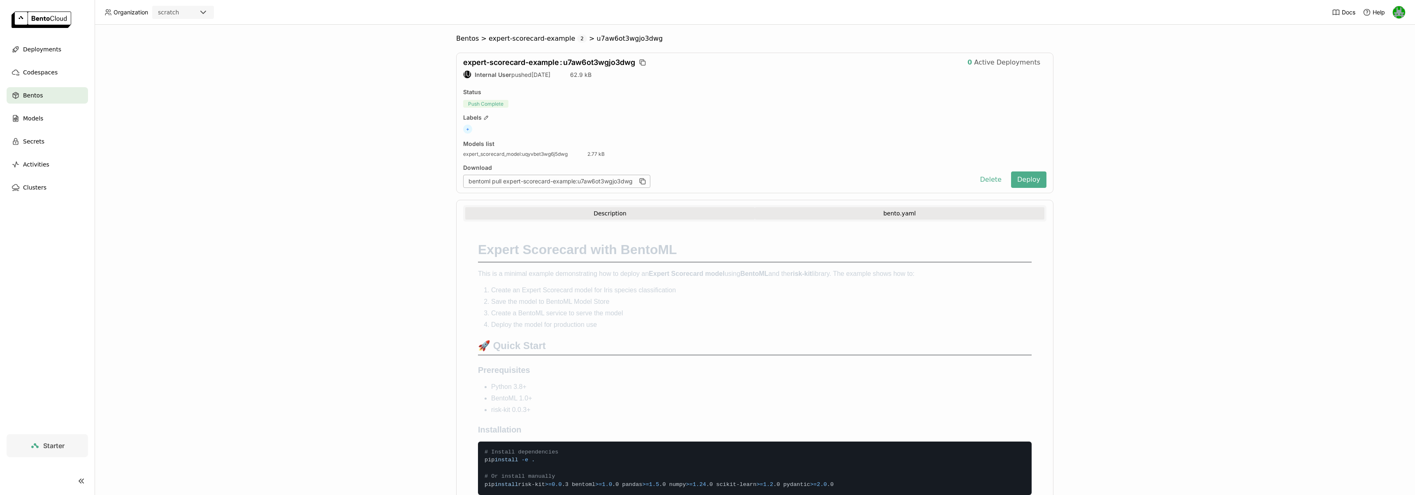
click at [827, 207] on button "bento.yaml" at bounding box center [900, 213] width 290 height 12
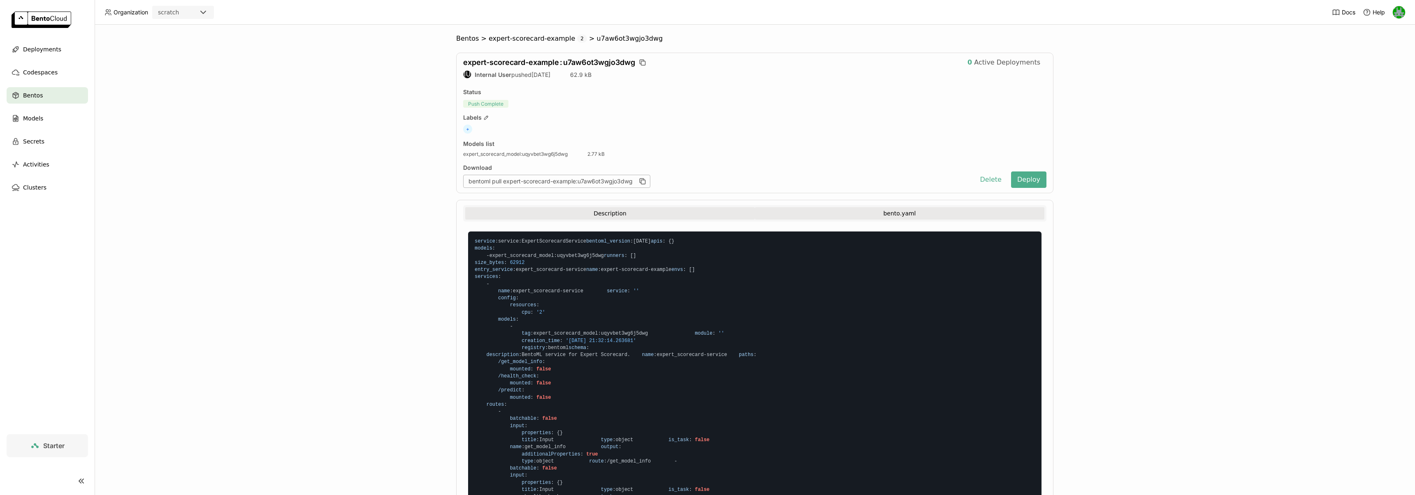
click at [620, 214] on button "Description" at bounding box center [610, 213] width 290 height 12
